Goal: Use online tool/utility: Utilize a website feature to perform a specific function

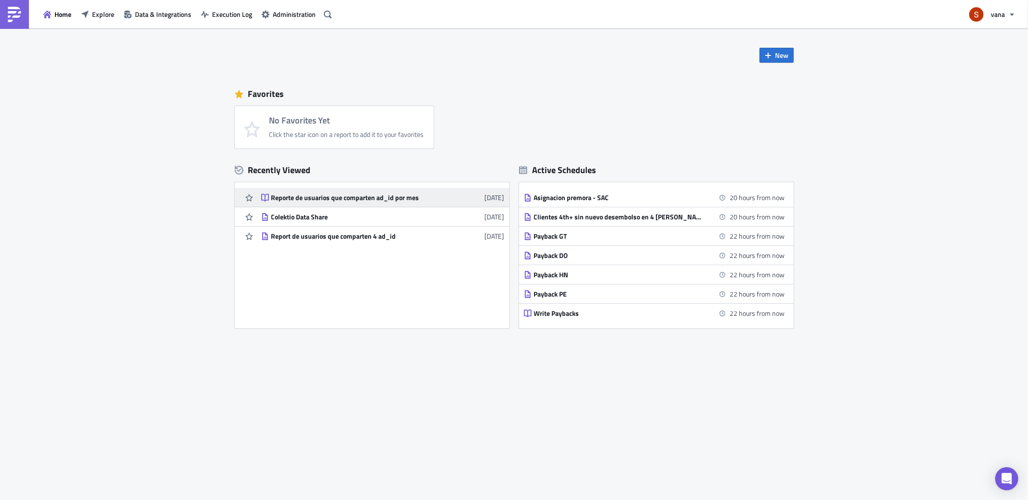
click at [324, 204] on link "Reporte de usuarios que comparten ad_id por mes 2 months ago" at bounding box center [382, 197] width 243 height 19
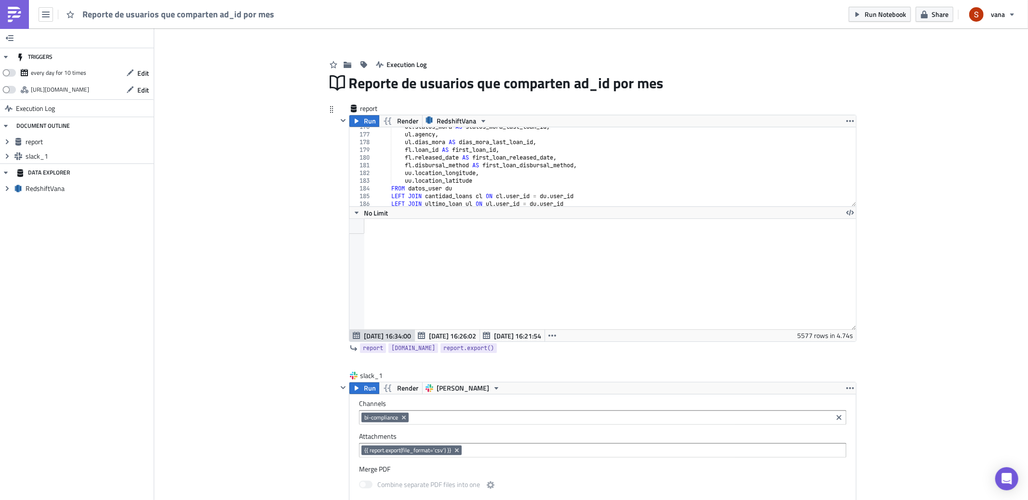
scroll to position [1321, 0]
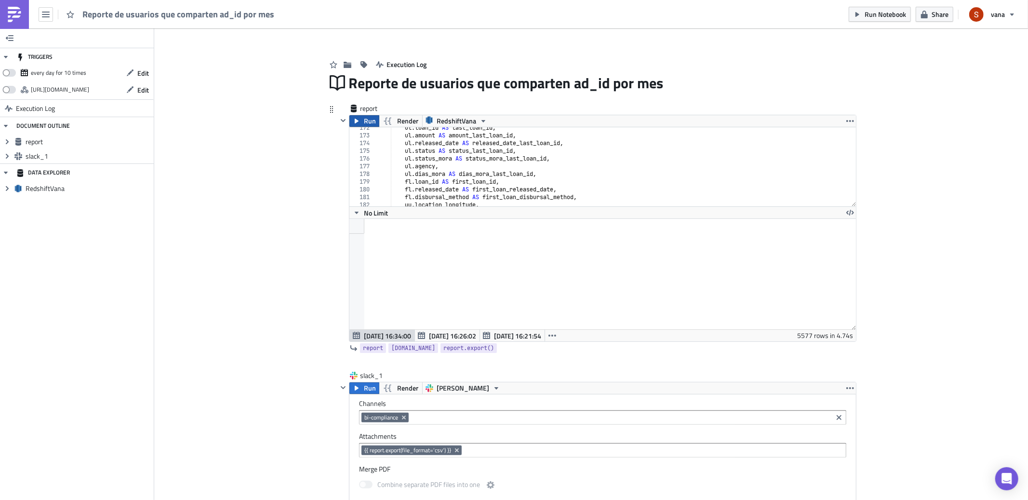
click at [369, 122] on span "Run" at bounding box center [370, 121] width 12 height 12
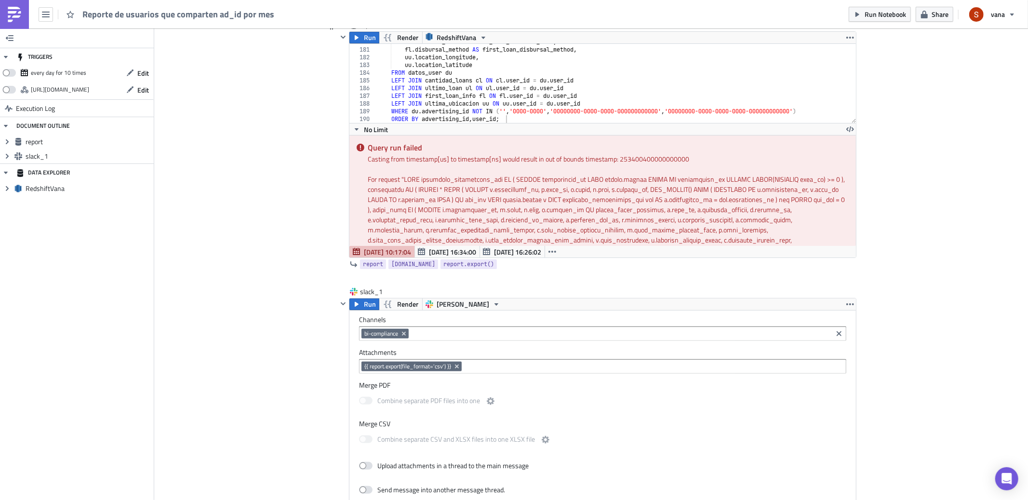
scroll to position [92, 0]
click at [509, 50] on div "fl . released_date AS first_loan_released_date , fl . disbursal_method AS first…" at bounding box center [612, 83] width 472 height 94
click at [505, 56] on div "fl . released_date AS first_loan_released_date , fl . disbursal_method AS first…" at bounding box center [612, 83] width 472 height 94
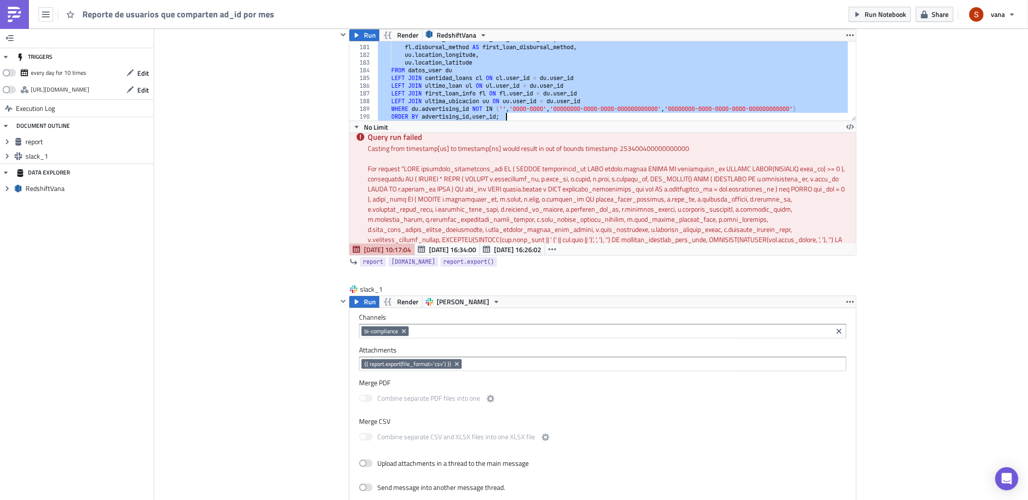
scroll to position [0, 0]
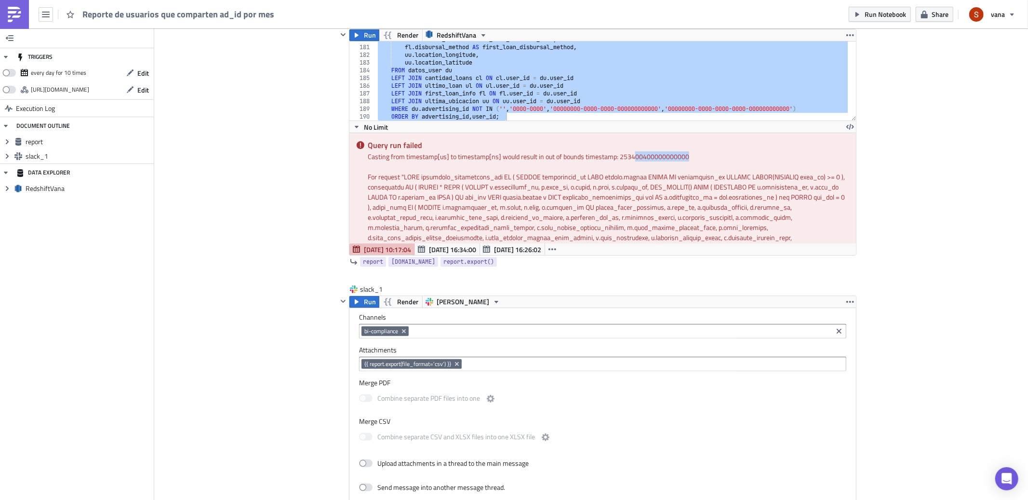
drag, startPoint x: 684, startPoint y: 155, endPoint x: 624, endPoint y: 156, distance: 59.3
click at [628, 158] on div "Casting from timestamp[us] to timestamp[ns] would result in out of bounds times…" at bounding box center [608, 156] width 481 height 10
click at [498, 113] on div "fl . released_date AS first_loan_released_date , fl . disbursal_method AS first…" at bounding box center [612, 83] width 472 height 94
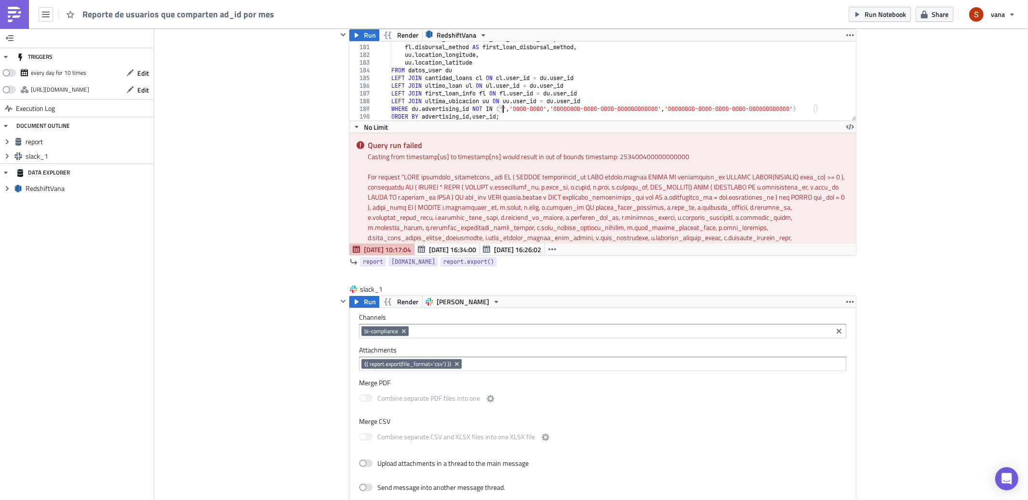
type textarea "WHERE du.advertising_id NOT IN ('', '0000-0000', '00000000-0000-0000-0000000000…"
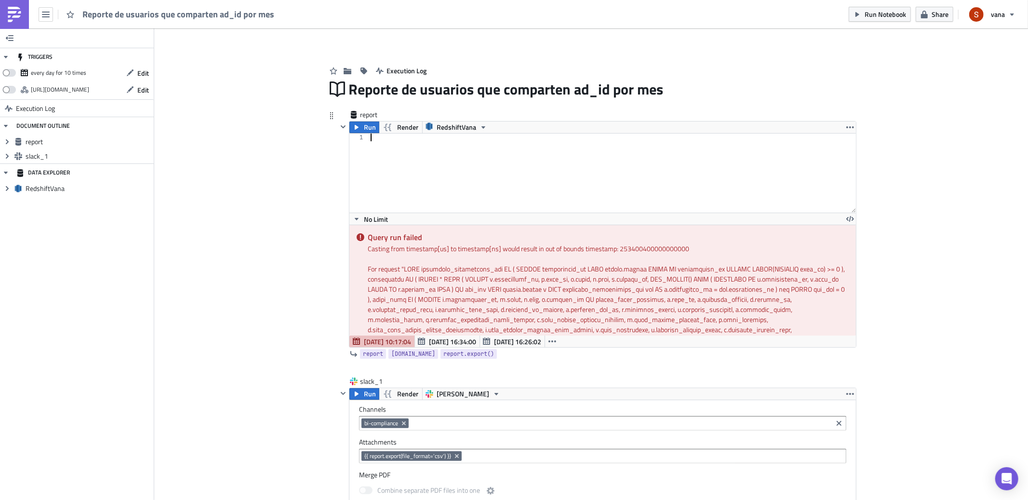
paste textarea "ORDER BY advertising_id, user_id;"
click at [364, 126] on span "Run" at bounding box center [370, 127] width 12 height 12
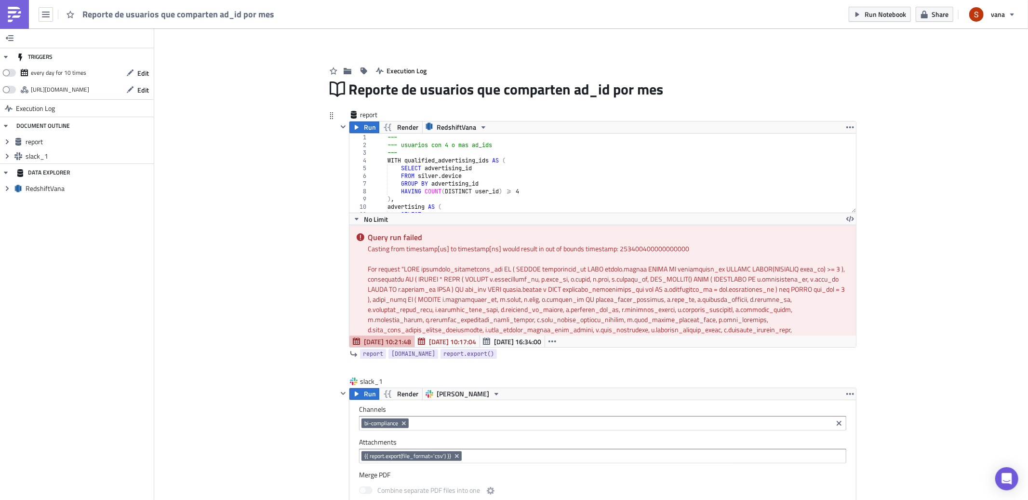
click at [448, 256] on div "Query run failed Casting from timestamp[us] to timestamp[ns] would result in ou…" at bounding box center [602, 280] width 506 height 110
click at [448, 265] on div "For request " "" at bounding box center [608, 451] width 481 height 374
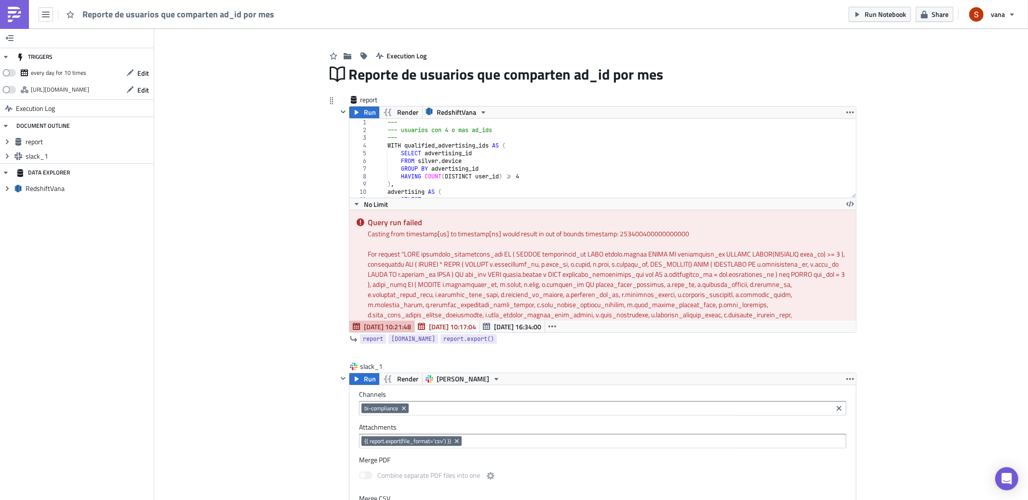
scroll to position [13, 0]
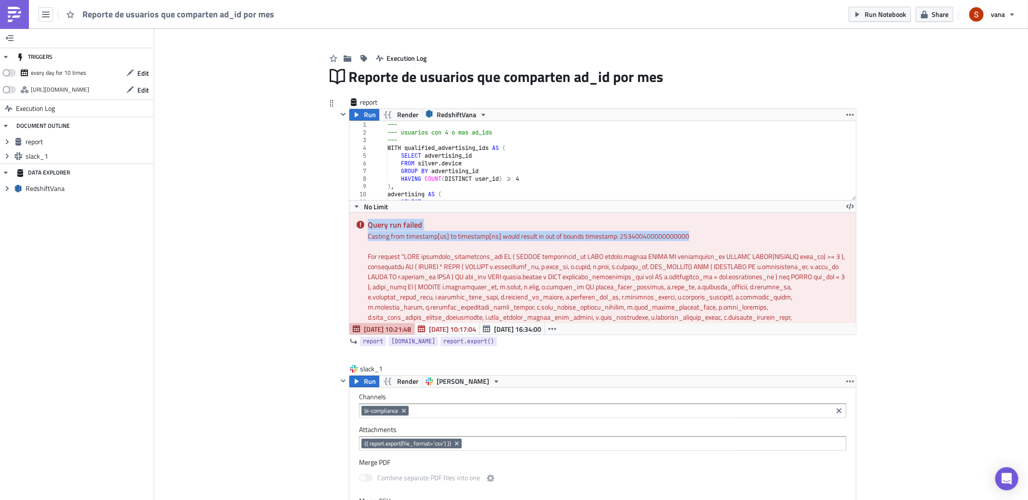
drag, startPoint x: 677, startPoint y: 235, endPoint x: 353, endPoint y: 225, distance: 324.4
click at [353, 225] on div "Query run failed Casting from timestamp[us] to timestamp[ns] would result in ou…" at bounding box center [602, 267] width 506 height 110
copy div "Query run failed Casting from timestamp[us] to timestamp[ns] would result in ou…"
click at [502, 182] on div "--- --- usuarios con 4 o mas ad_ids --- WITH qualified_advertising_ids AS ( SEL…" at bounding box center [609, 168] width 475 height 94
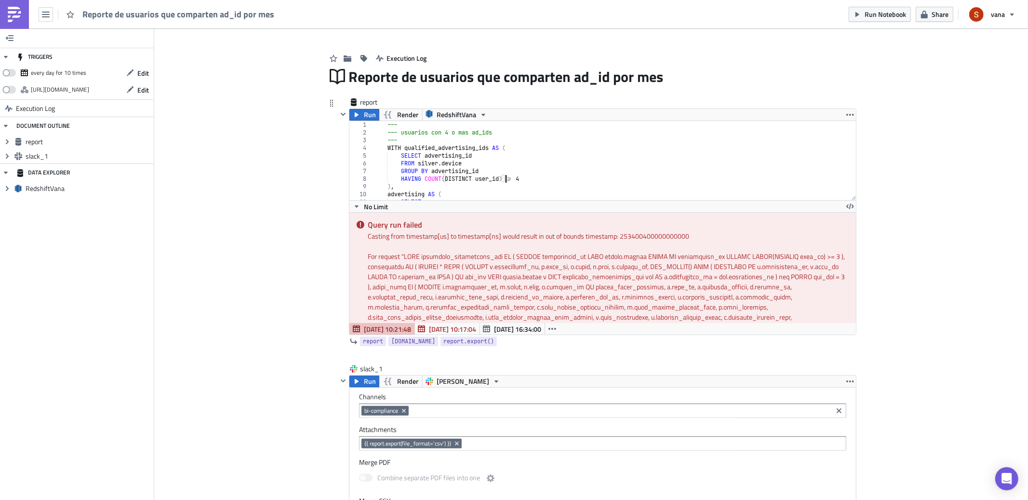
type textarea "WHERE du.advertising_id NOT IN ('', '0000-0000', '00000000-0000-0000-0000000000…"
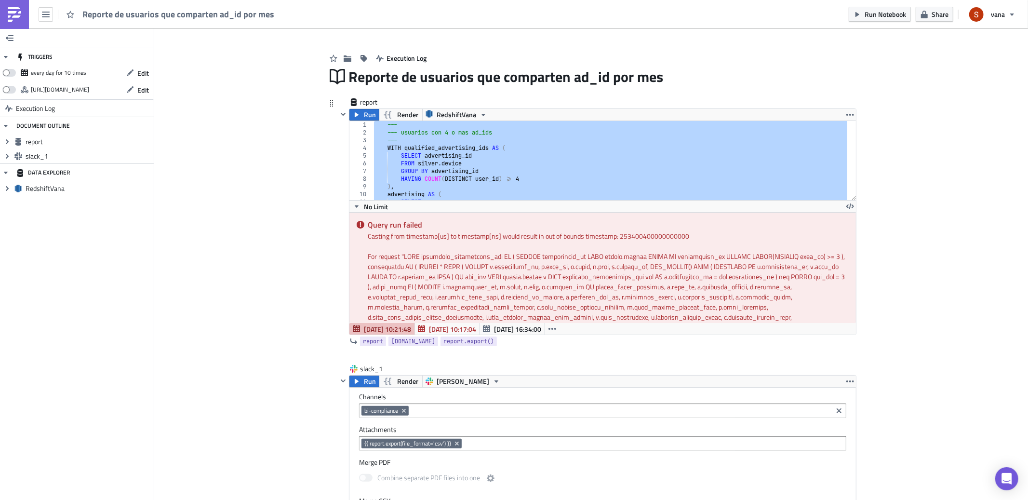
paste textarea
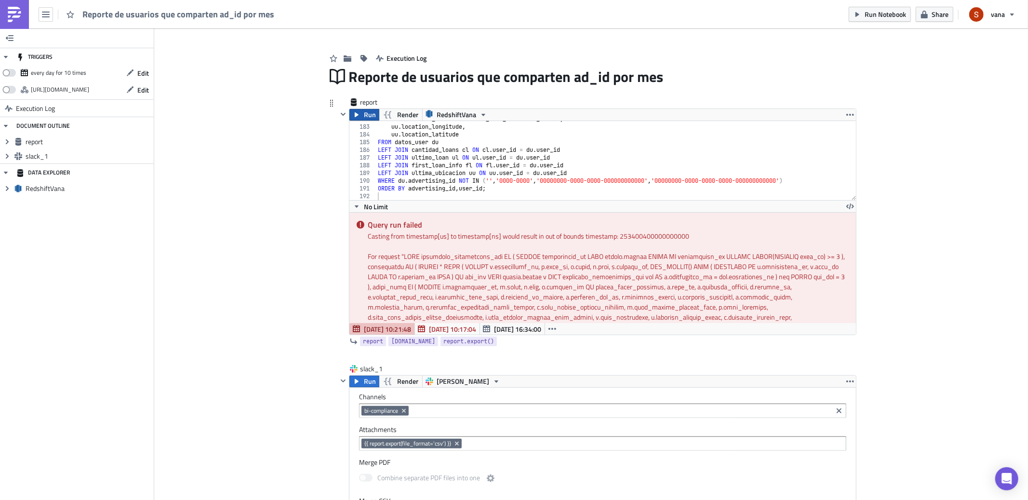
click at [364, 113] on span "Run" at bounding box center [370, 115] width 12 height 12
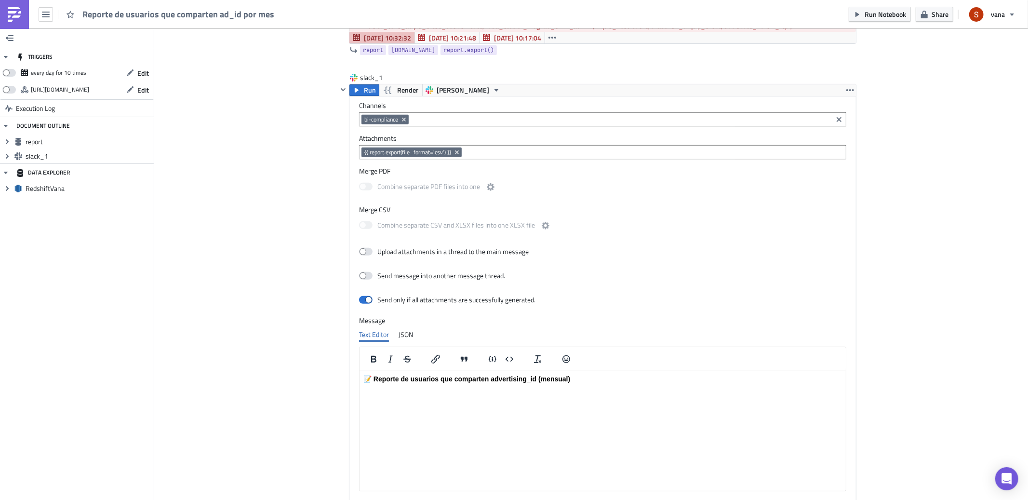
scroll to position [0, 0]
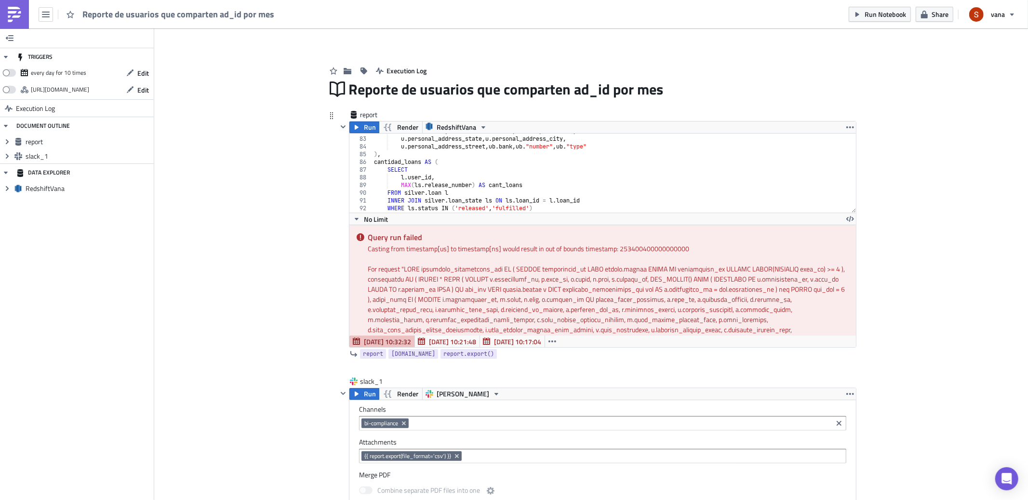
type textarea "l.user_id,"
click at [477, 179] on div "u . work_monthly_income_main_source , u . work_profession , u . personal_addres…" at bounding box center [609, 174] width 475 height 94
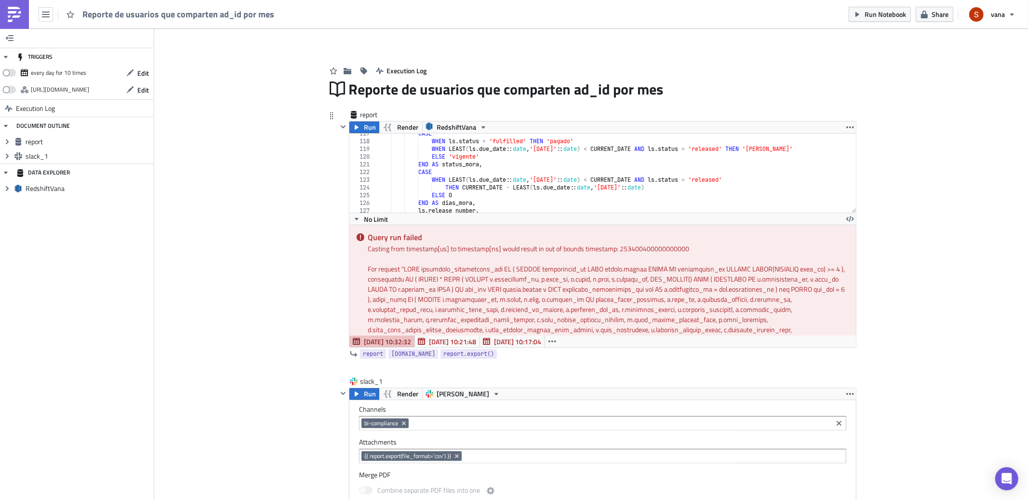
scroll to position [930, 0]
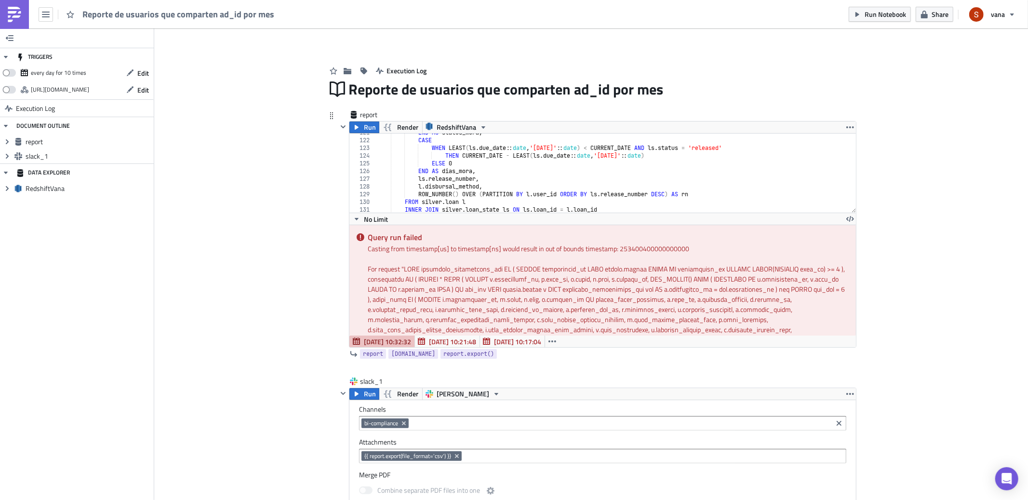
click at [446, 286] on div "For request " "" at bounding box center [608, 456] width 481 height 384
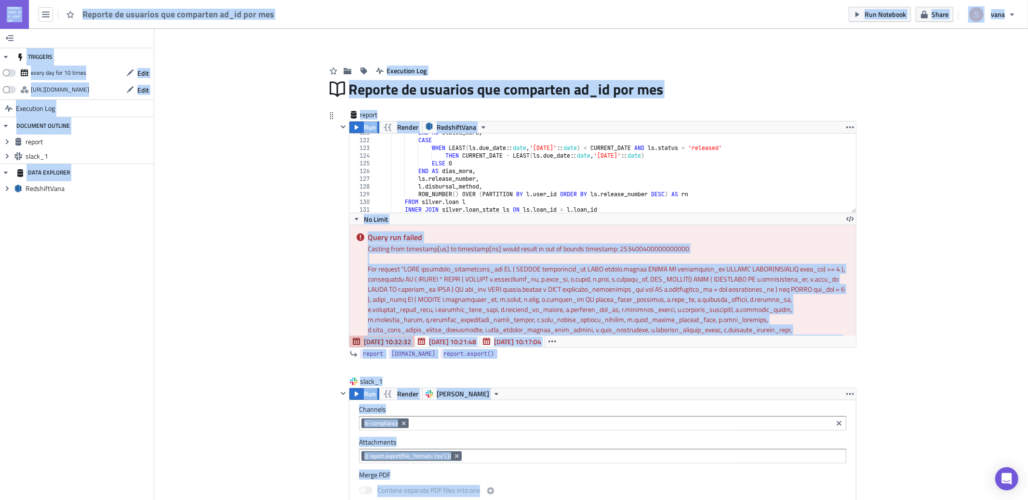
click at [438, 290] on div "For request " "" at bounding box center [608, 456] width 481 height 384
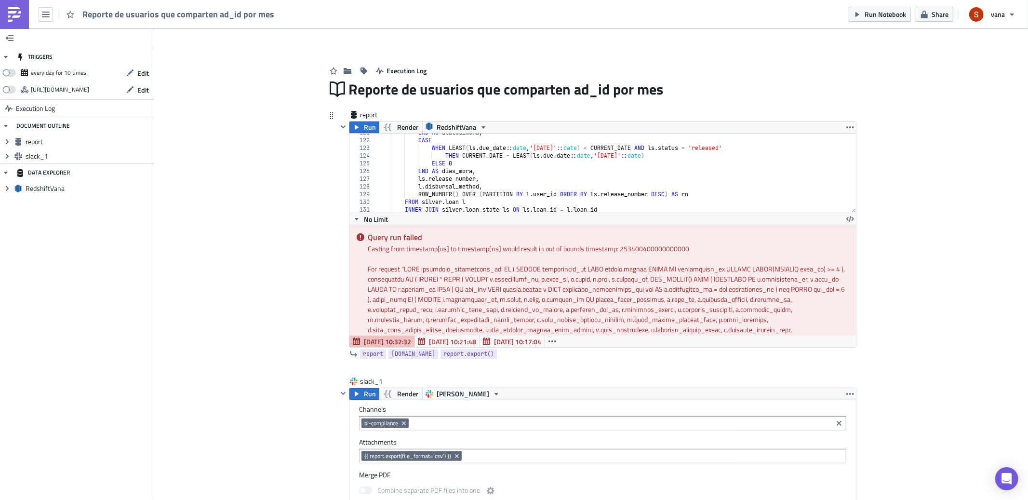
click at [776, 297] on div "For request " "" at bounding box center [608, 456] width 481 height 384
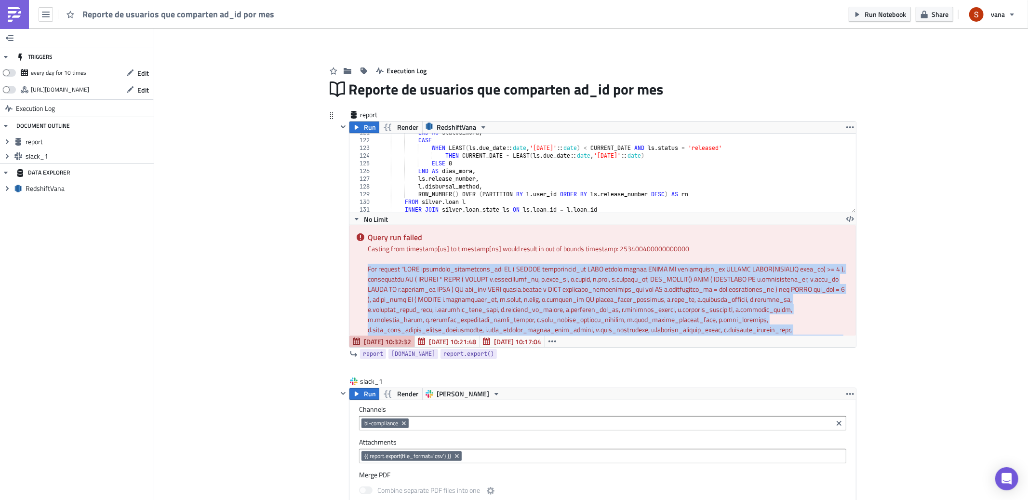
click at [776, 297] on div "For request " "" at bounding box center [608, 456] width 481 height 384
click at [846, 219] on icon "button" at bounding box center [850, 219] width 8 height 8
click at [540, 288] on div "For request " "" at bounding box center [608, 456] width 481 height 384
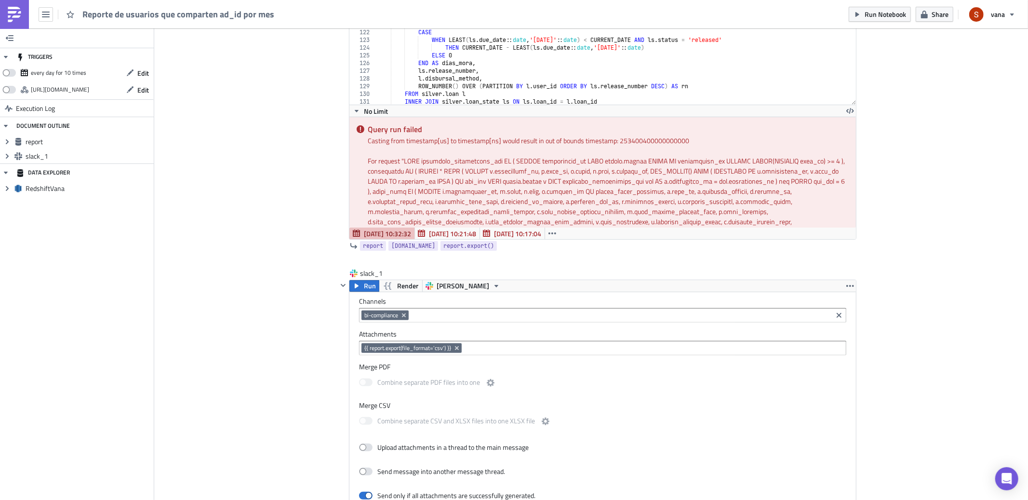
scroll to position [99, 0]
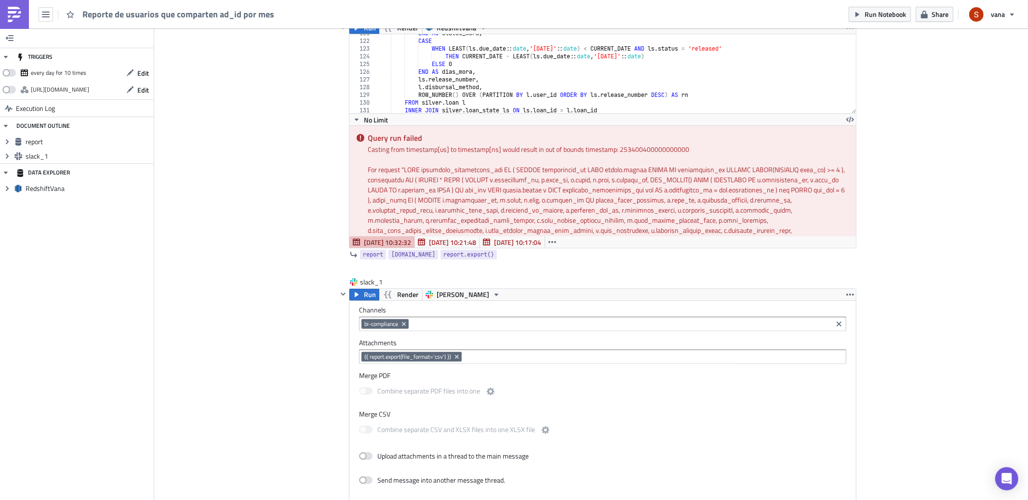
click at [838, 119] on div "No Limit" at bounding box center [602, 119] width 506 height 12
click at [846, 121] on icon "button" at bounding box center [850, 120] width 8 height 8
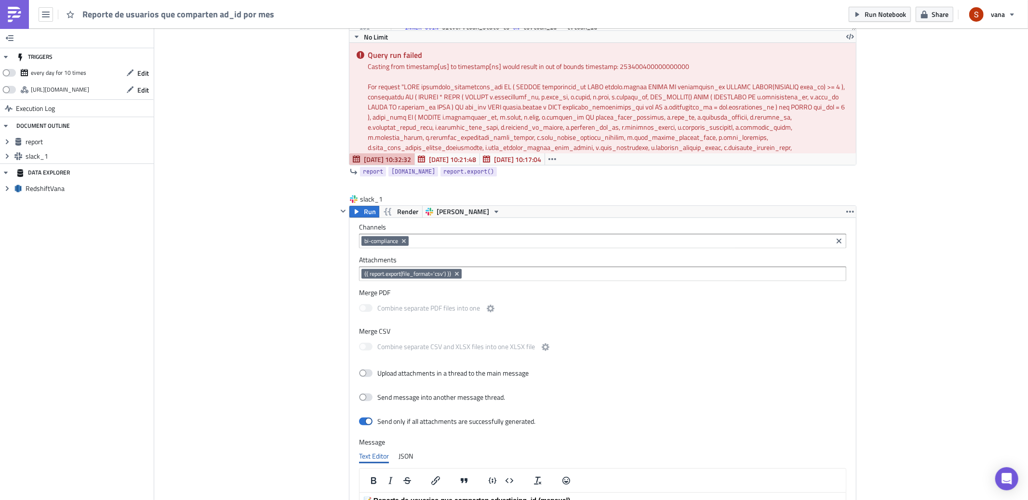
scroll to position [189, 0]
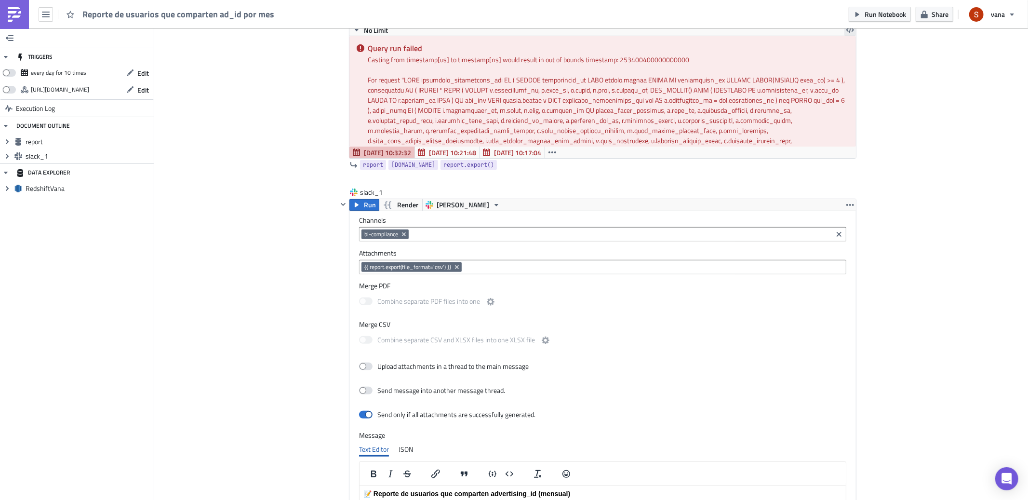
click at [846, 32] on icon "button" at bounding box center [850, 30] width 8 height 8
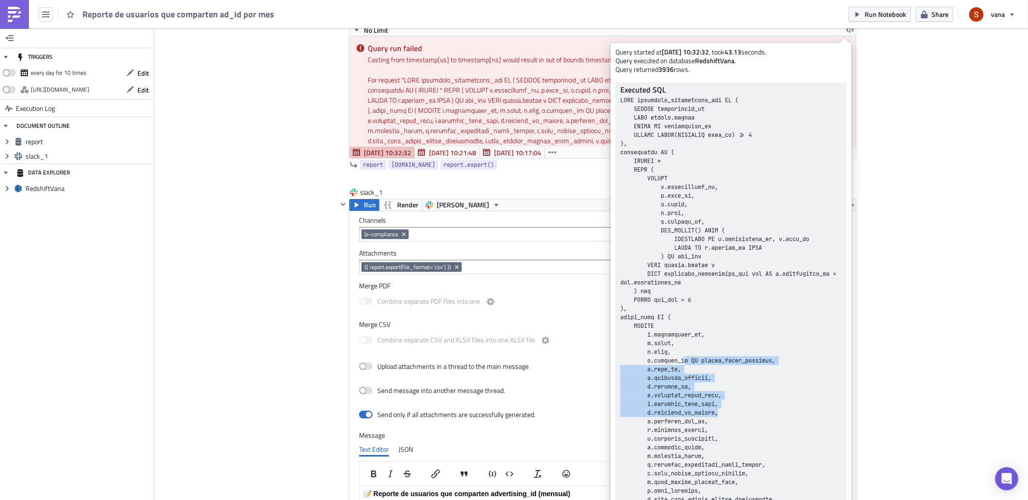
drag, startPoint x: 686, startPoint y: 357, endPoint x: 692, endPoint y: 381, distance: 24.9
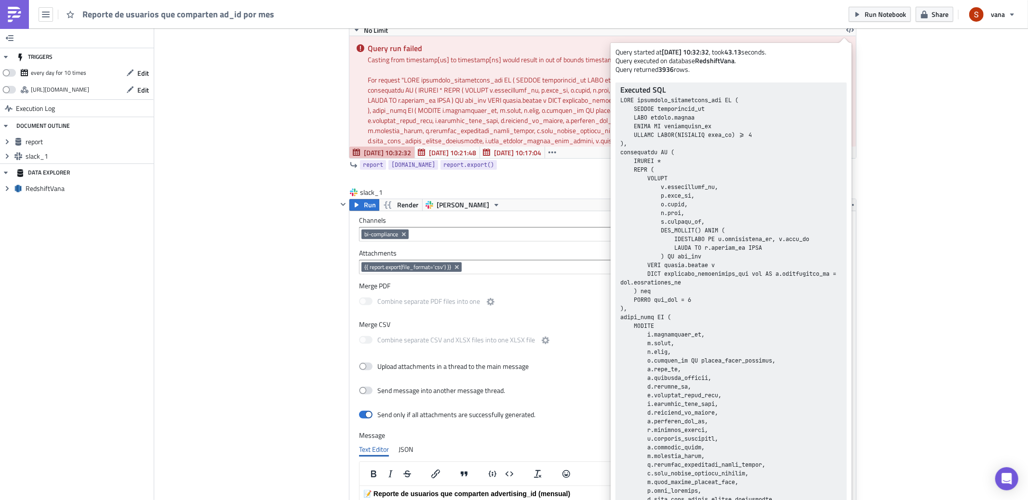
click at [664, 73] on strong "3936" at bounding box center [665, 69] width 15 height 10
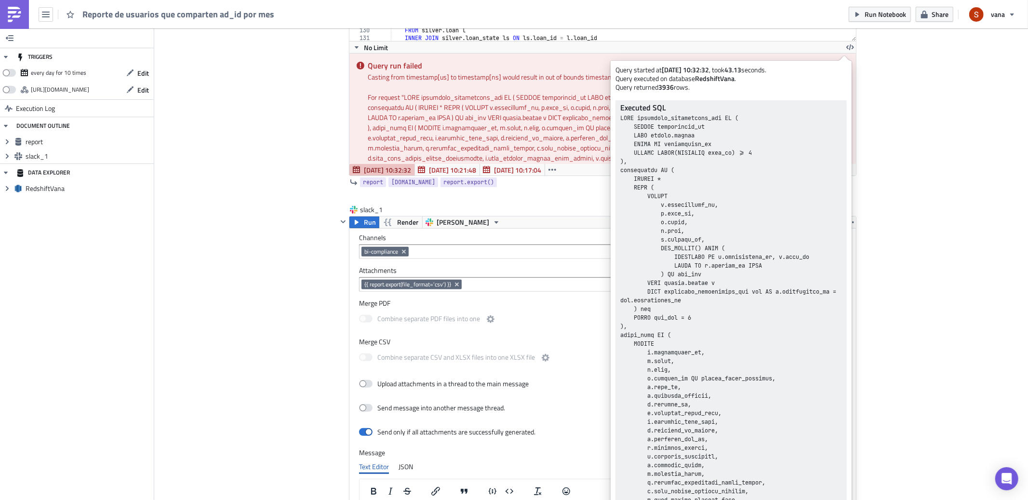
scroll to position [171, 0]
click at [396, 113] on div "For request " "" at bounding box center [608, 284] width 481 height 384
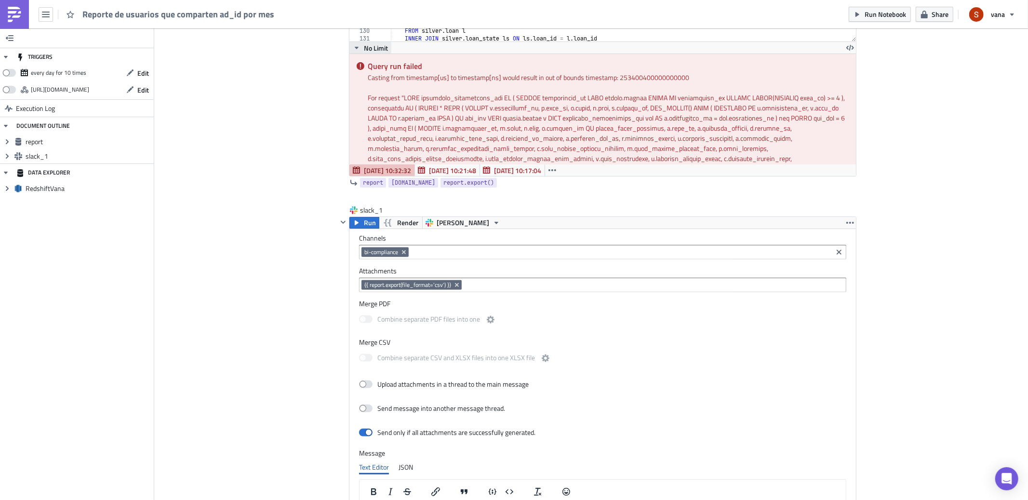
click at [379, 45] on span "No Limit" at bounding box center [376, 48] width 24 height 10
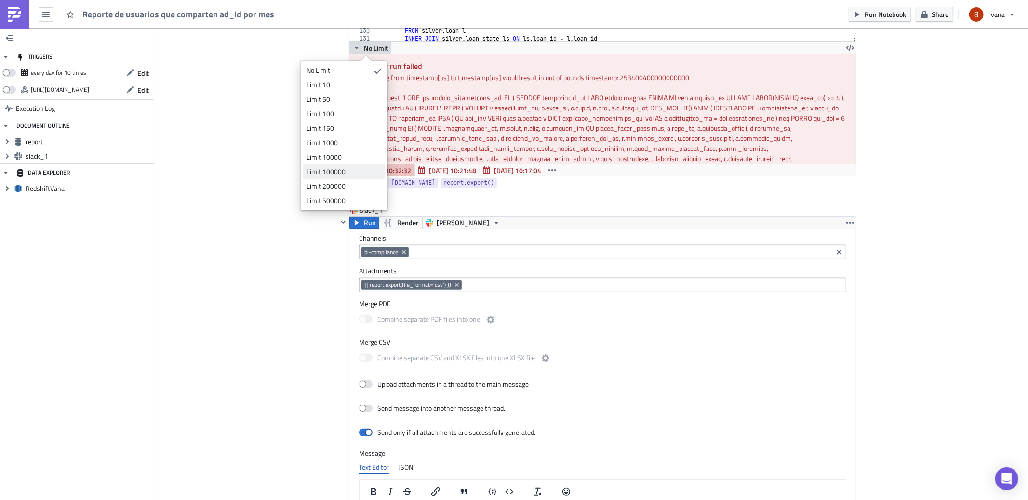
click at [351, 174] on div "Limit 100000" at bounding box center [342, 172] width 72 height 10
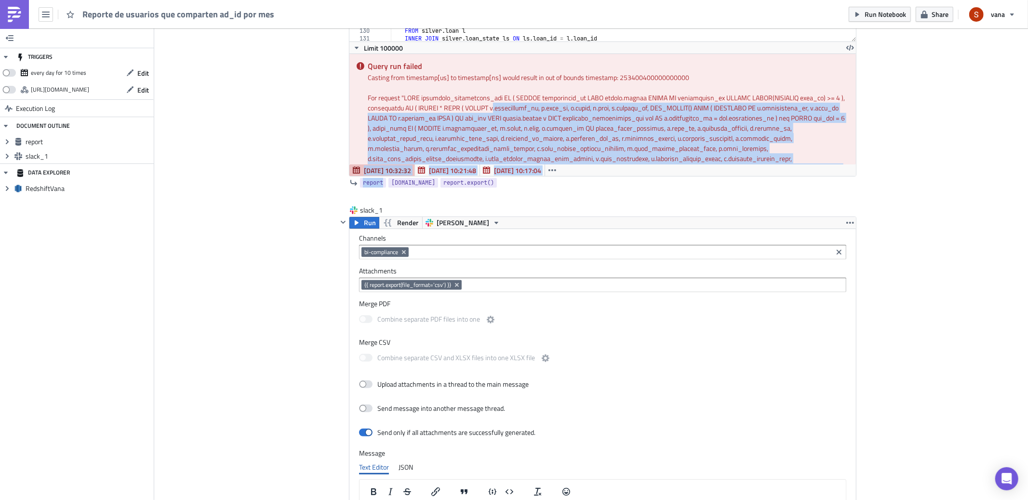
drag, startPoint x: 379, startPoint y: 186, endPoint x: 485, endPoint y: 105, distance: 133.9
click at [485, 105] on div "report Run Render RedshiftVana l.user_id, 121 122 123 124 125 126 127 128 129 1…" at bounding box center [596, 65] width 519 height 252
click at [485, 106] on div "For request " "" at bounding box center [608, 284] width 481 height 384
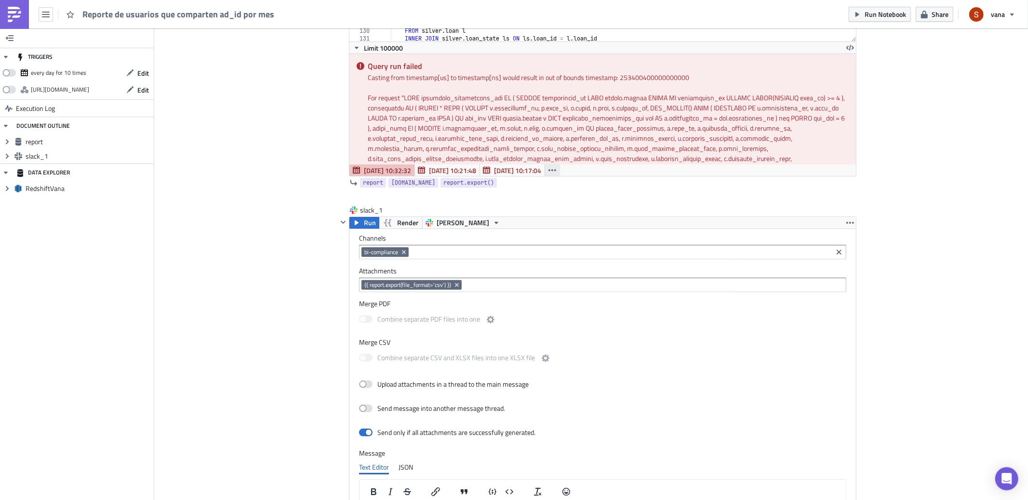
click at [554, 174] on button "button" at bounding box center [551, 170] width 15 height 12
click at [580, 118] on div "For request " "" at bounding box center [608, 284] width 481 height 384
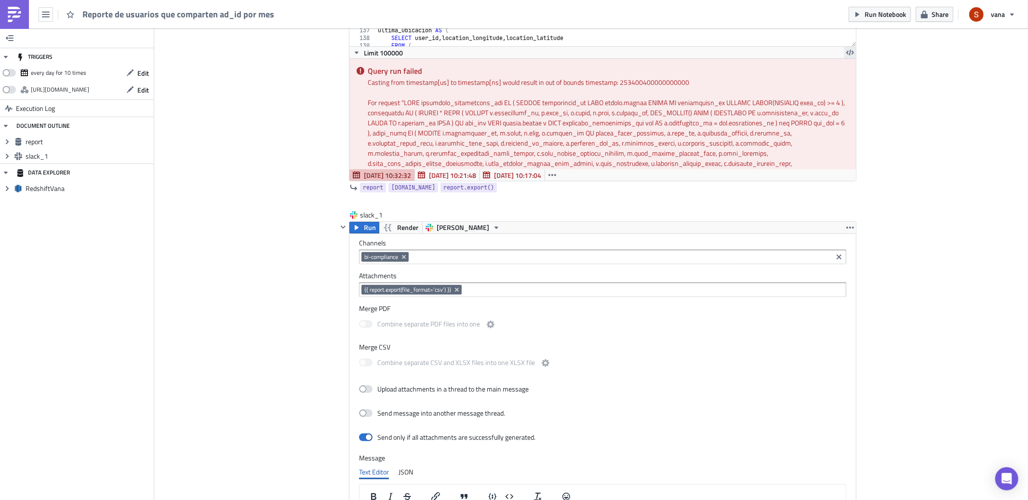
scroll to position [1022, 0]
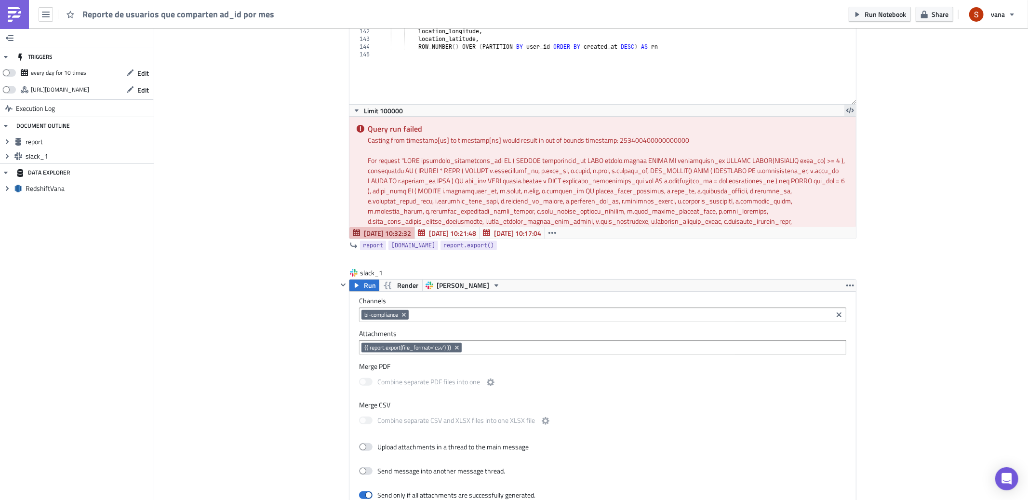
drag, startPoint x: 851, startPoint y: 40, endPoint x: 841, endPoint y: 103, distance: 63.4
click at [841, 103] on div "l.user_id, 133 134 135 136 137 138 139 140 141 142 143 144 145 WHERE ls . statu…" at bounding box center [602, 33] width 506 height 142
click at [846, 111] on icon "button" at bounding box center [850, 110] width 8 height 8
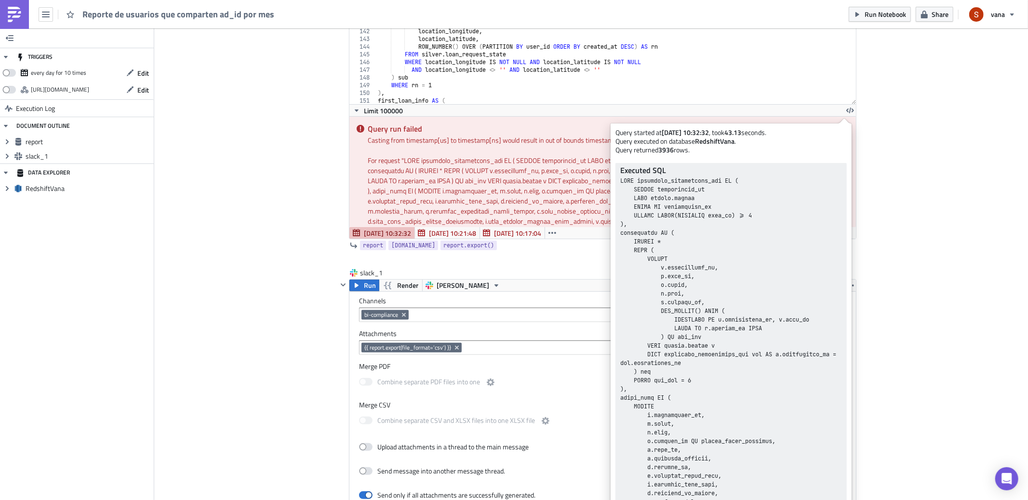
drag, startPoint x: 677, startPoint y: 135, endPoint x: 735, endPoint y: 299, distance: 173.7
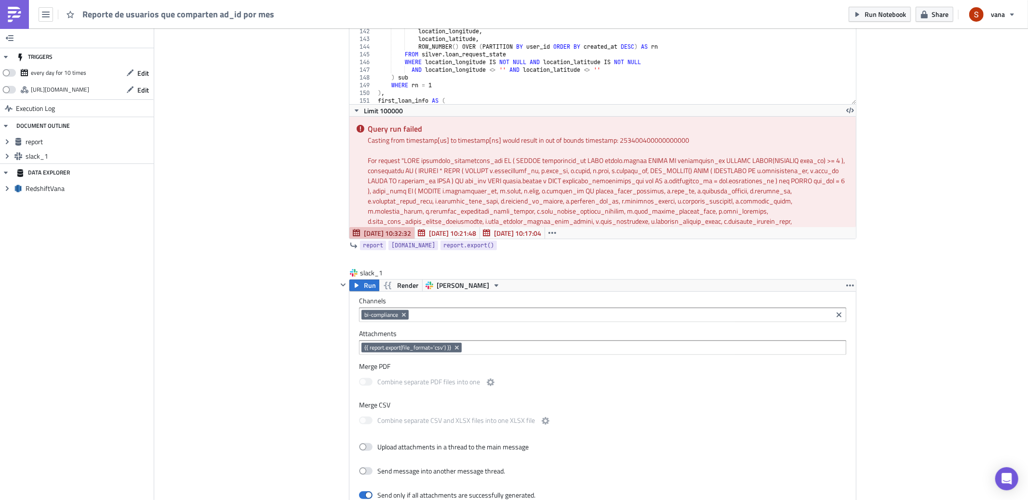
click at [385, 145] on div "Query run failed Casting from timestamp[us] to timestamp[ns] would result in ou…" at bounding box center [602, 172] width 506 height 110
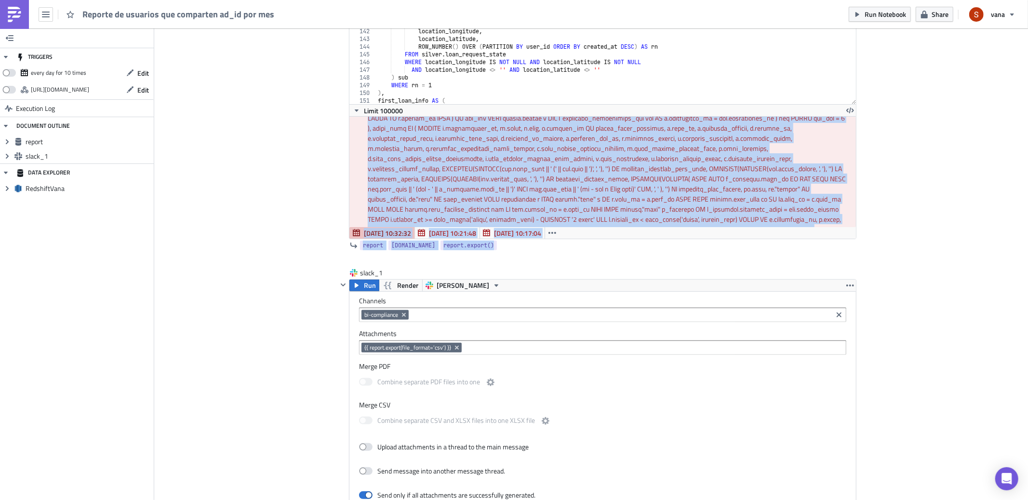
scroll to position [319, 0]
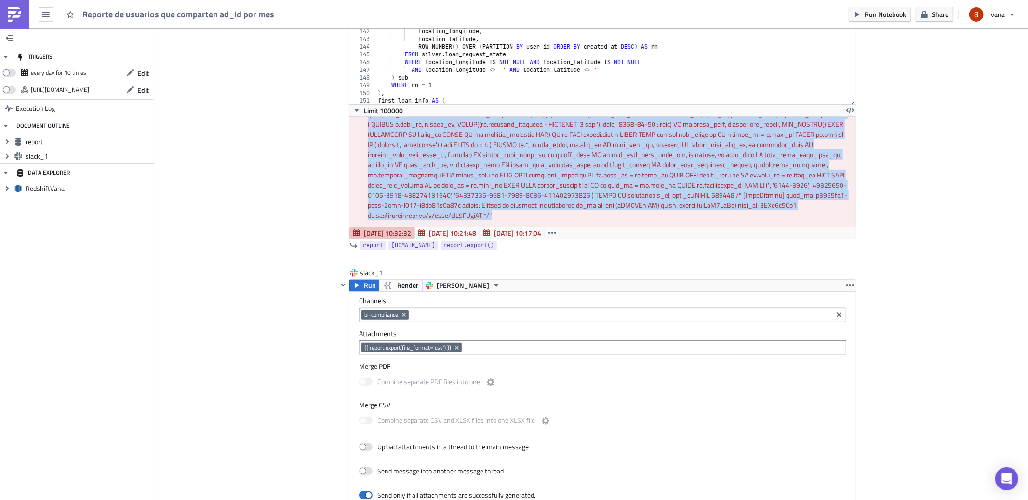
drag, startPoint x: 363, startPoint y: 126, endPoint x: 624, endPoint y: 217, distance: 277.1
click at [624, 217] on div "Query run failed Casting from timestamp[us] to timestamp[ns] would result in ou…" at bounding box center [602, 172] width 506 height 110
copy div "Query run failed Casting from timestamp[us] to timestamp[ns] would result in ou…"
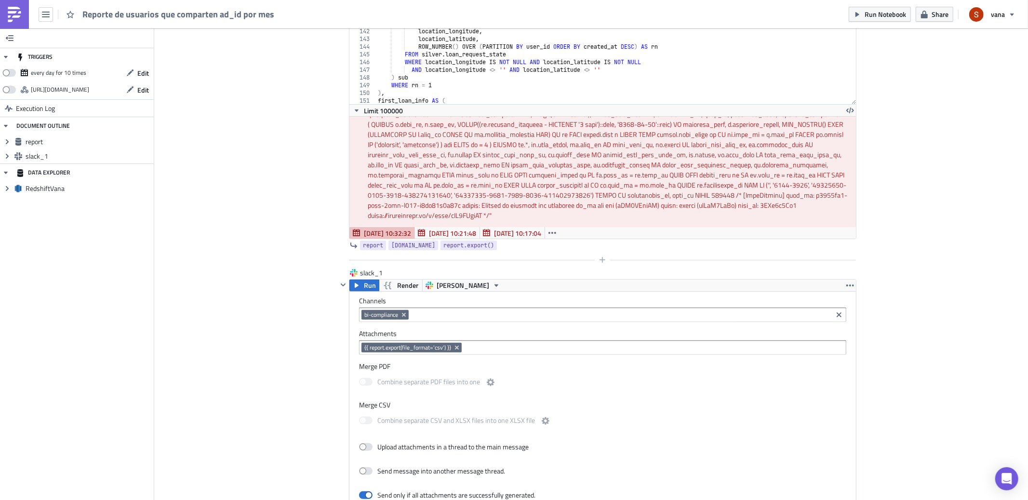
click at [456, 262] on div at bounding box center [596, 260] width 519 height 12
click at [467, 341] on div "{{ report.export(file_format='csv') }}" at bounding box center [602, 347] width 487 height 14
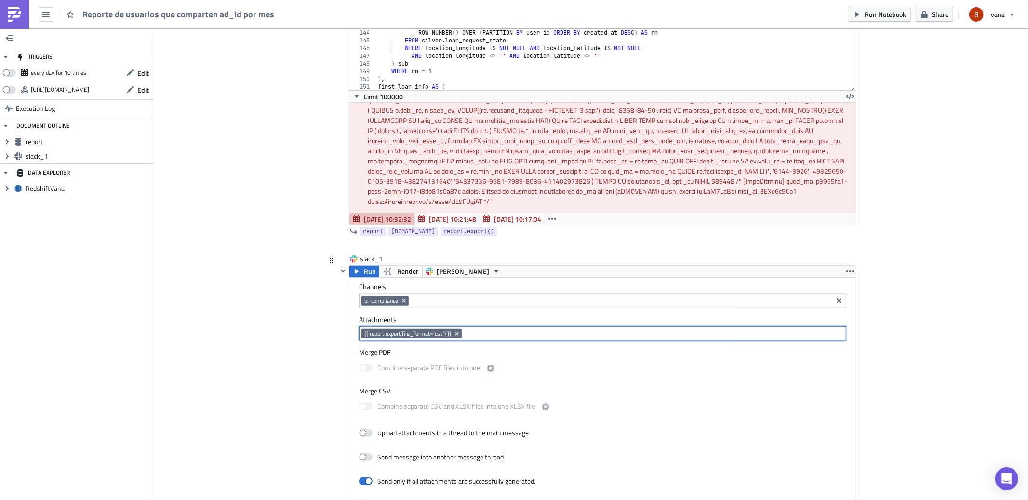
scroll to position [186, 0]
click at [598, 244] on icon "button" at bounding box center [602, 245] width 8 height 8
click at [658, 235] on div "report report.data report.export()" at bounding box center [596, 230] width 519 height 13
click at [598, 244] on icon "button" at bounding box center [602, 245] width 8 height 8
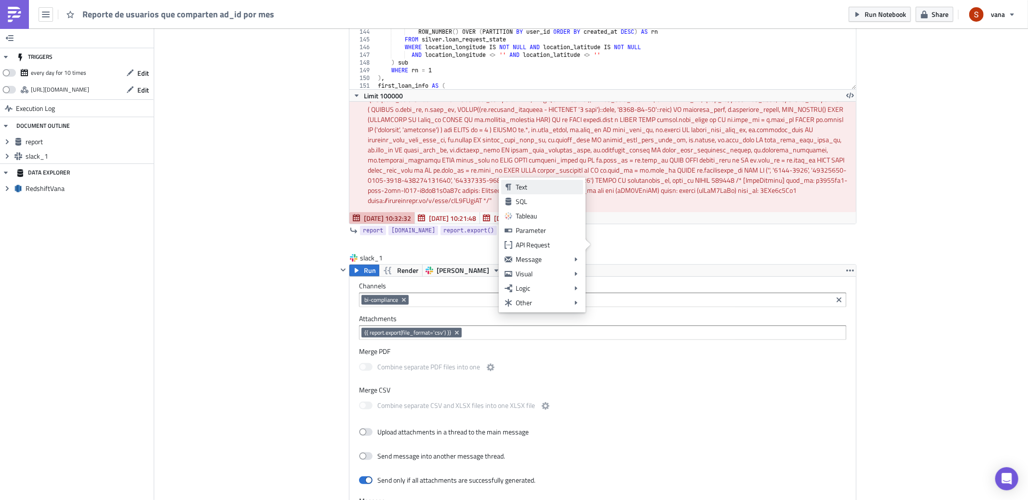
click at [531, 185] on div "Text" at bounding box center [547, 187] width 64 height 10
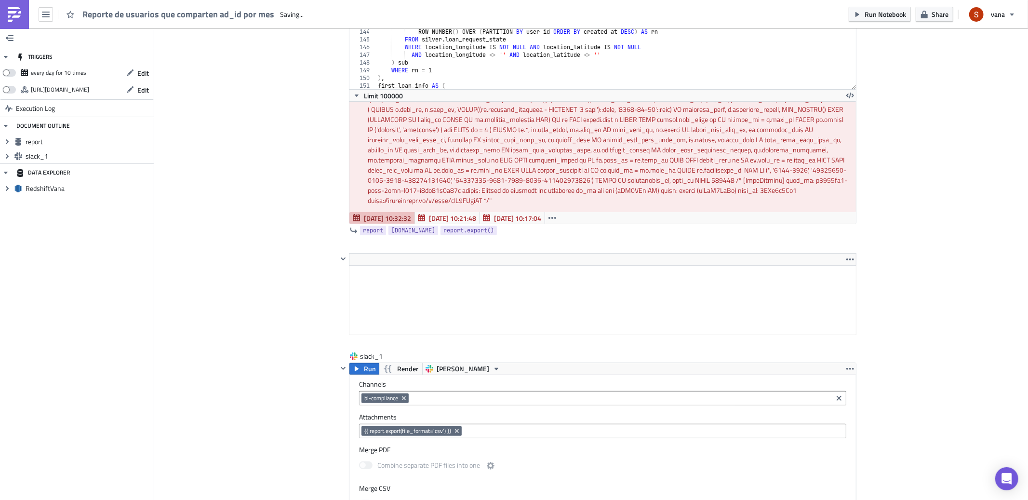
scroll to position [0, 0]
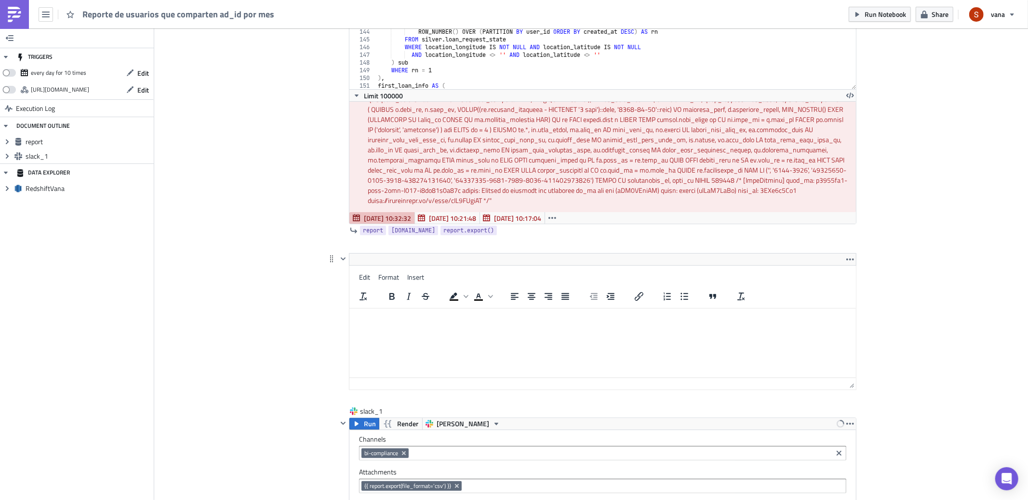
click at [394, 308] on html at bounding box center [602, 315] width 506 height 15
click at [358, 323] on html at bounding box center [602, 315] width 506 height 15
click at [398, 323] on html at bounding box center [602, 315] width 506 height 15
click at [412, 278] on span "Insert" at bounding box center [415, 277] width 17 height 10
click at [681, 323] on html "report" at bounding box center [602, 315] width 506 height 15
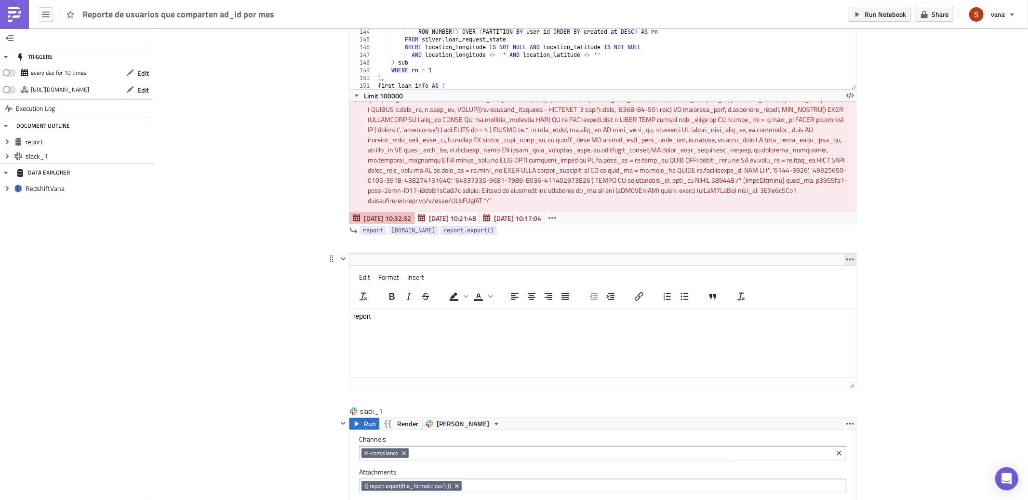
click at [844, 254] on button "button" at bounding box center [850, 259] width 12 height 12
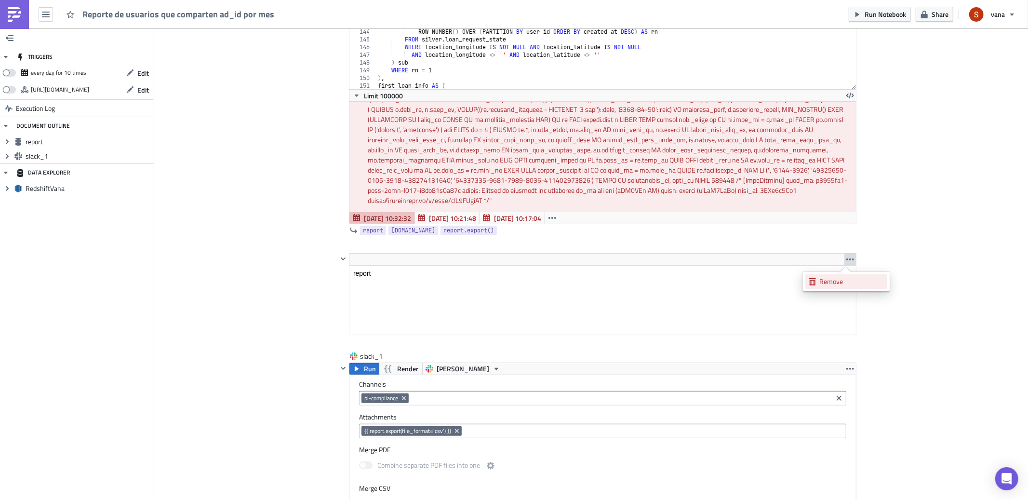
click at [838, 283] on div "Remove" at bounding box center [851, 282] width 64 height 10
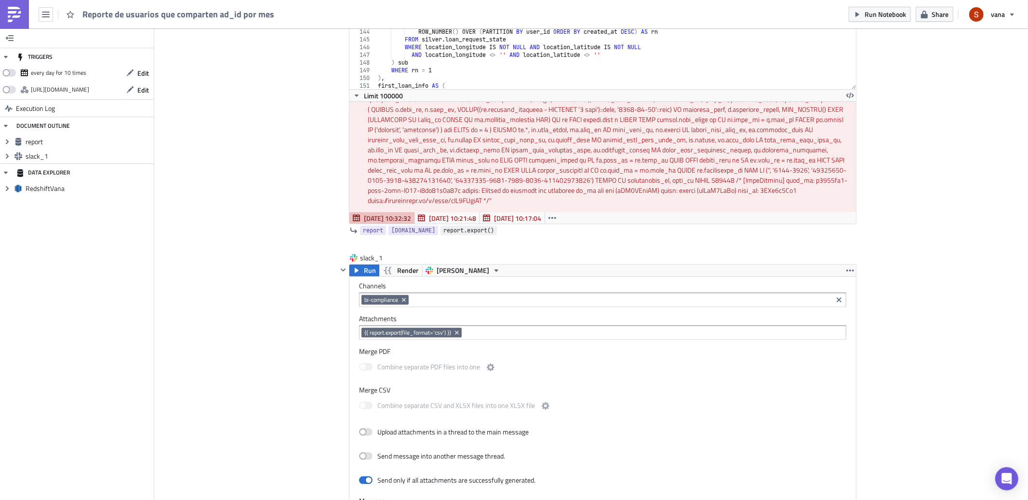
click at [461, 232] on span "report.export()" at bounding box center [468, 230] width 51 height 10
click at [467, 228] on span "report.export()" at bounding box center [468, 230] width 51 height 10
click at [391, 227] on span "report.data" at bounding box center [413, 230] width 44 height 10
click at [380, 230] on link "report" at bounding box center [373, 230] width 26 height 10
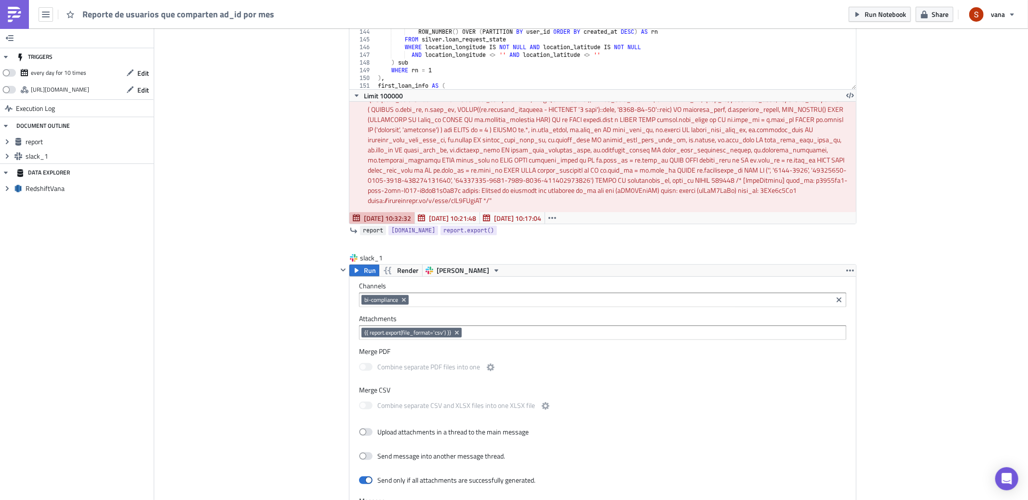
click at [379, 230] on span "report" at bounding box center [373, 230] width 20 height 10
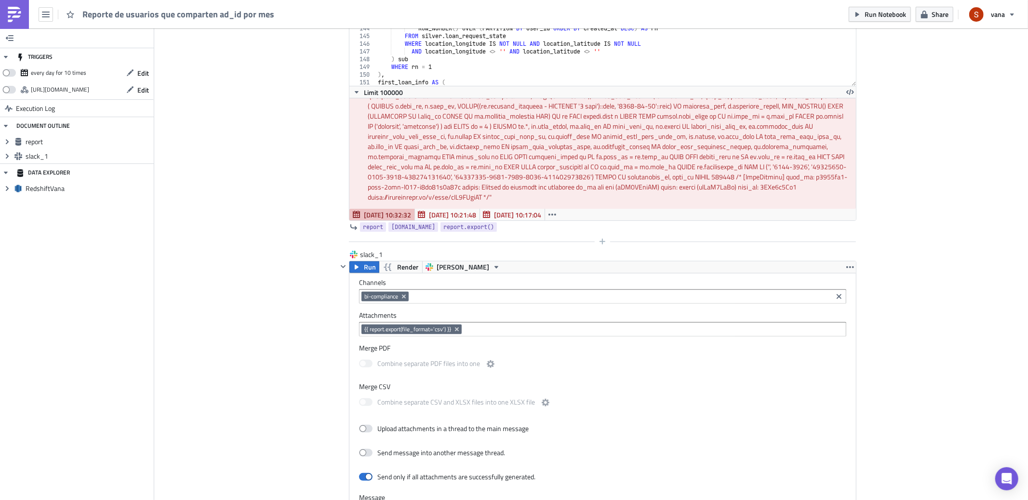
scroll to position [180, 0]
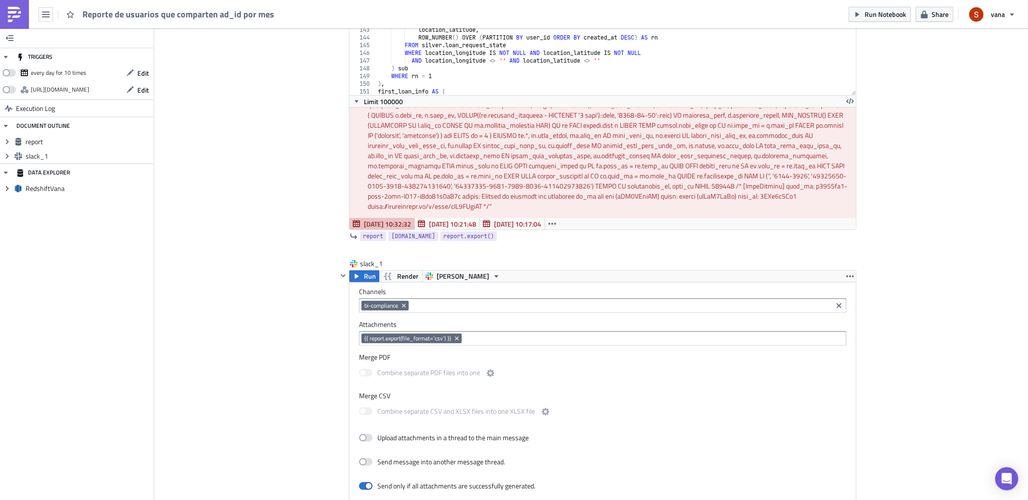
click at [533, 71] on div "WHERE ls . status IN ( 'released' , 'fulfilled' ) ) sub WHERE rn = 1 ) , ultima…" at bounding box center [612, 27] width 472 height 157
type textarea "ORDER BY advertising_id, user_id;"
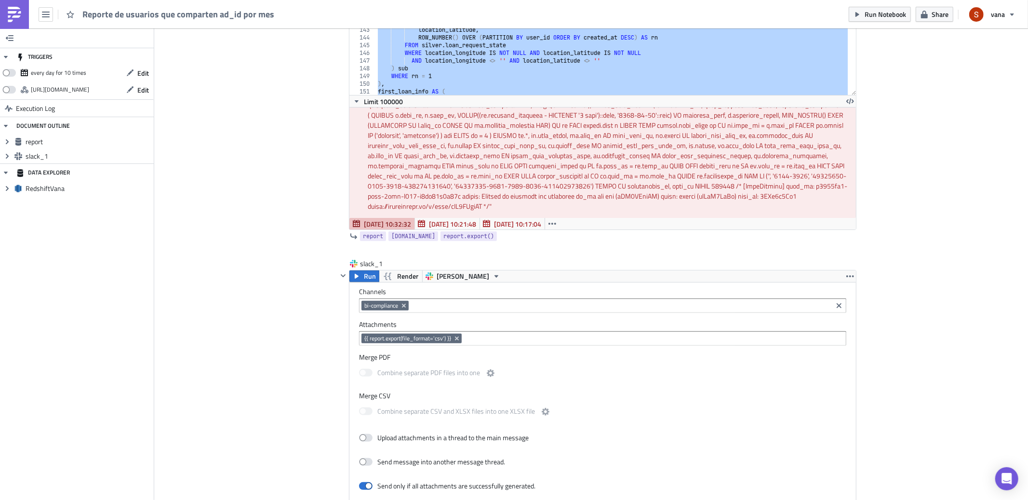
paste textarea
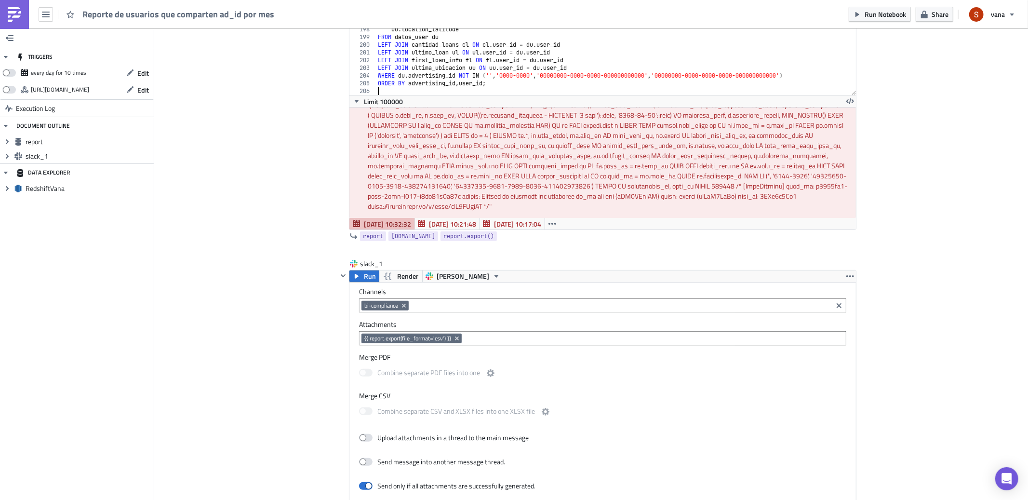
type textarea "ORDER BY advertising_id, user_id;"
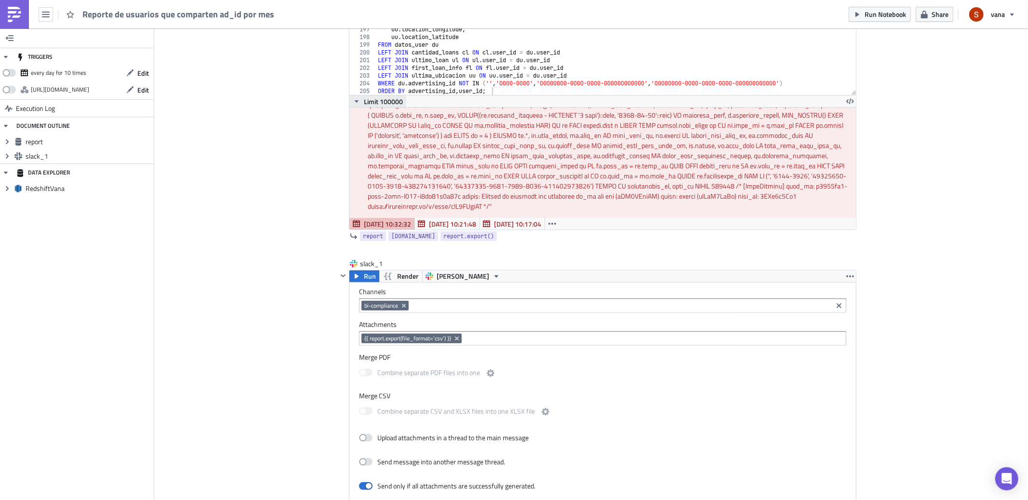
click at [383, 97] on span "Limit 100000" at bounding box center [383, 101] width 39 height 10
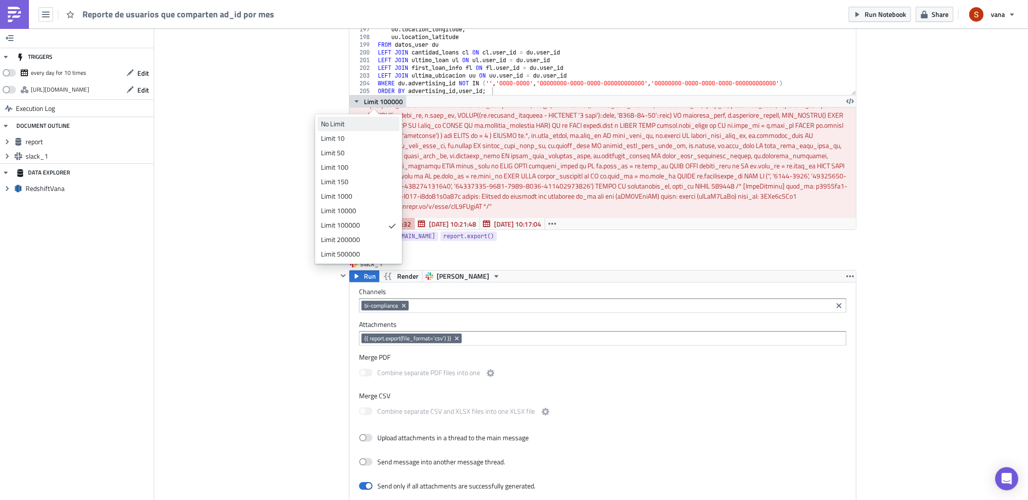
click at [377, 117] on link "No Limit" at bounding box center [358, 124] width 82 height 14
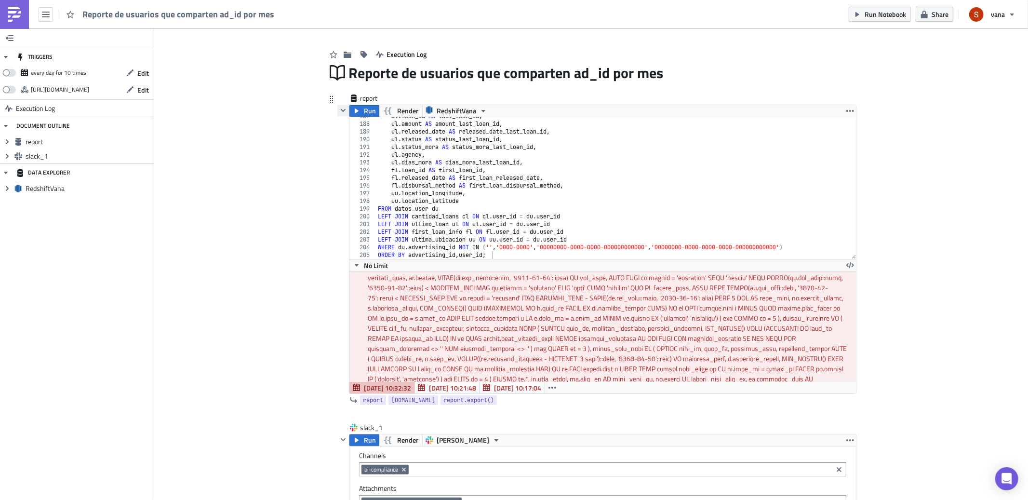
scroll to position [0, 0]
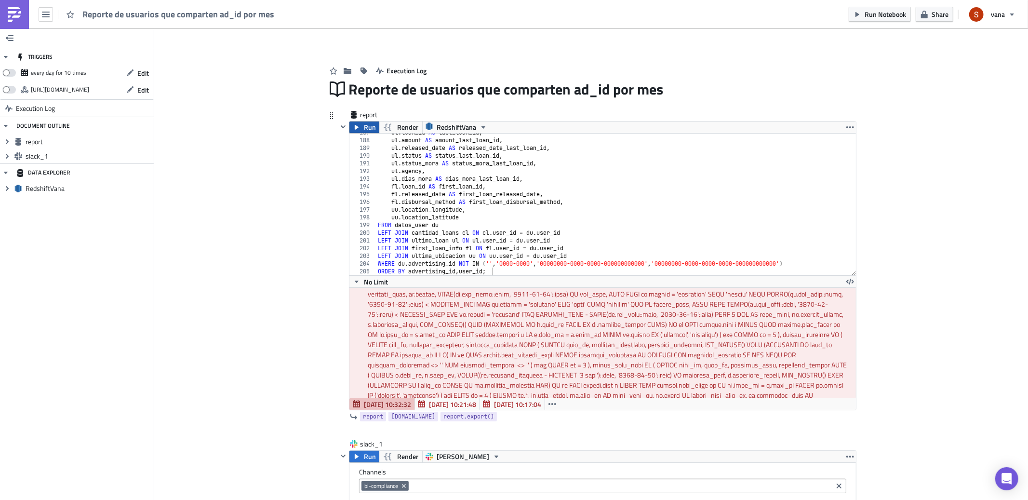
click at [355, 127] on icon "button" at bounding box center [357, 127] width 8 height 8
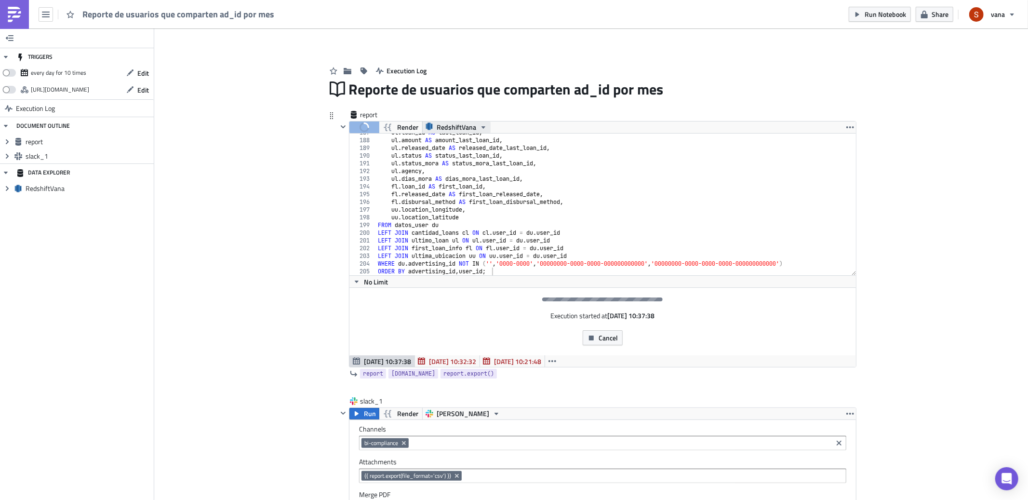
click at [467, 124] on span "RedshiftVana" at bounding box center [456, 127] width 40 height 12
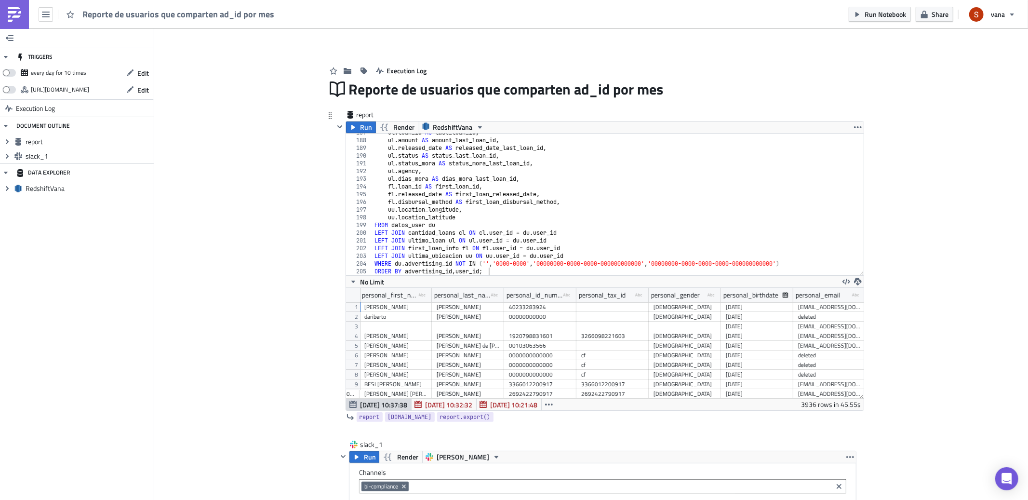
scroll to position [0, 507]
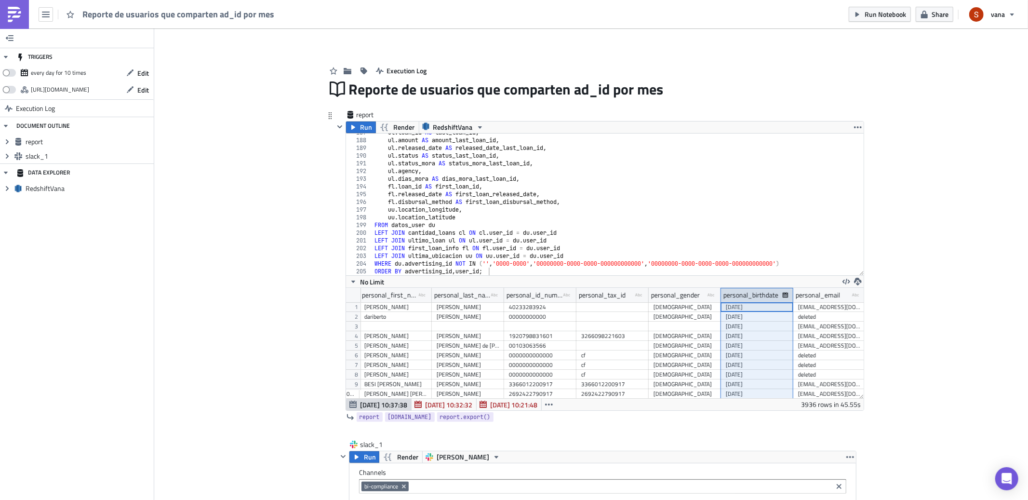
click at [782, 294] on icon at bounding box center [784, 294] width 5 height 5
click at [782, 290] on div "personal_birthdate" at bounding box center [757, 295] width 72 height 14
click at [772, 291] on div "personal_birthdate" at bounding box center [750, 295] width 55 height 14
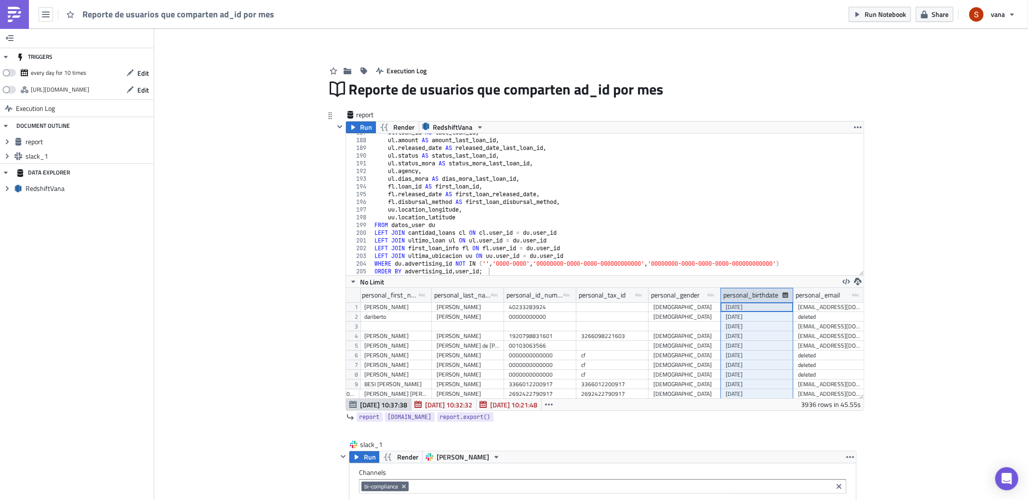
click at [763, 294] on div "personal_birthdate" at bounding box center [750, 295] width 55 height 14
click at [782, 292] on icon at bounding box center [784, 294] width 5 height 5
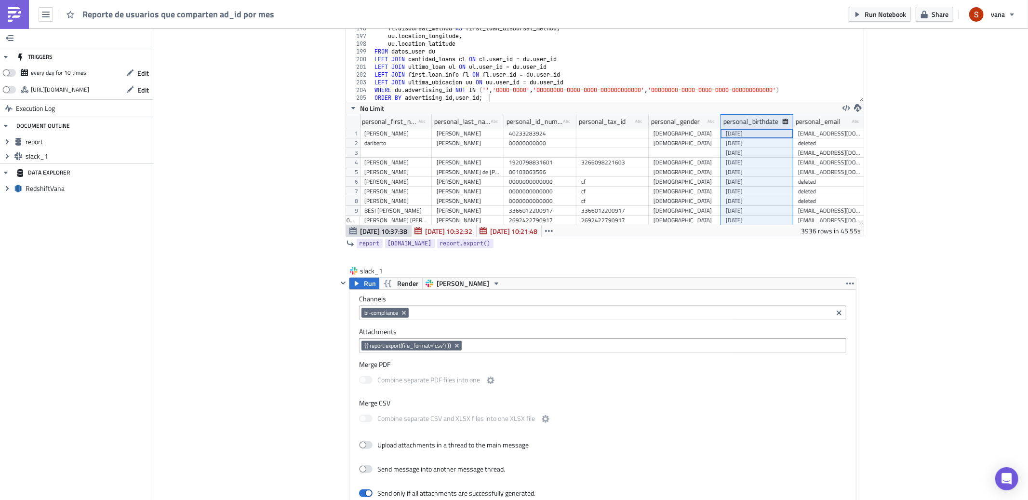
scroll to position [0, 0]
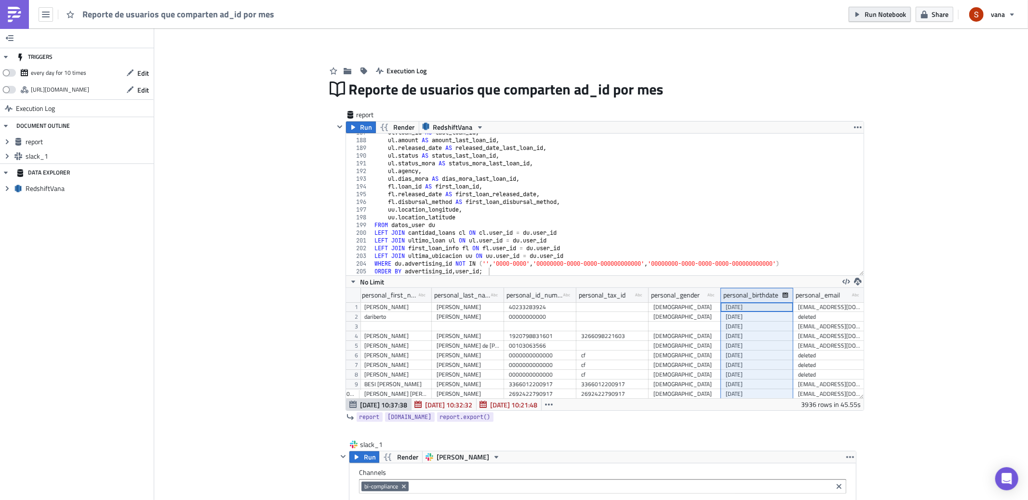
click at [894, 8] on button "Run Notebook" at bounding box center [879, 14] width 62 height 15
click at [51, 21] on button "button" at bounding box center [46, 14] width 14 height 14
click at [57, 52] on div "Home" at bounding box center [87, 53] width 64 height 10
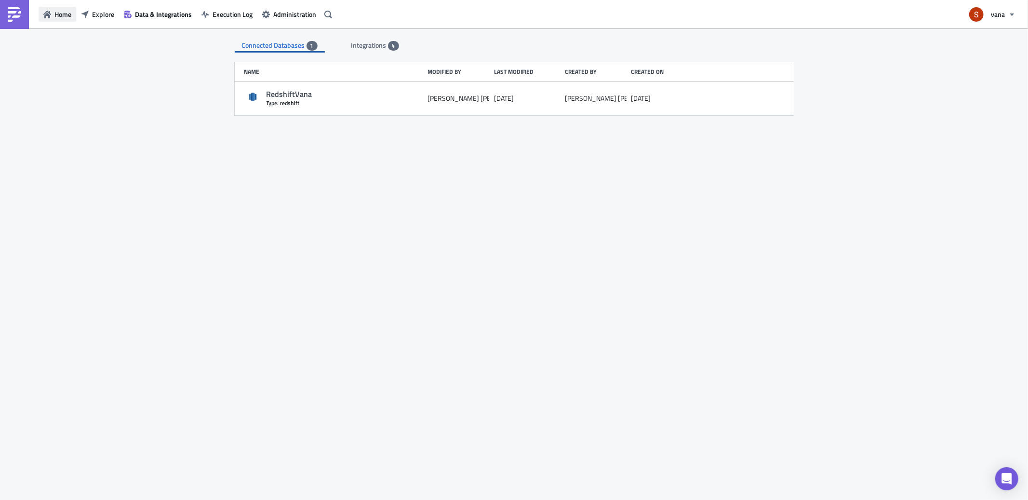
click at [59, 20] on button "Home" at bounding box center [58, 14] width 38 height 15
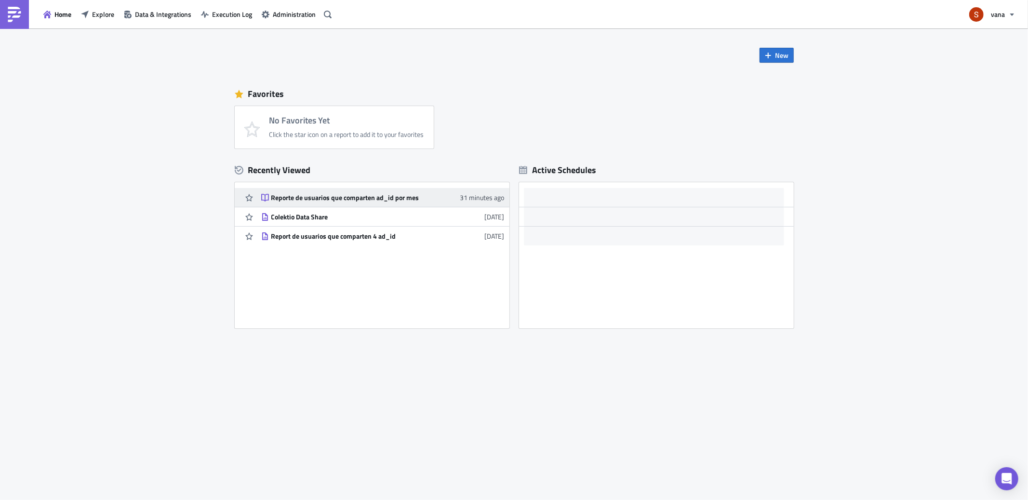
click at [339, 188] on link "Reporte de usuarios que comparten ad_id por mes 31 minutes ago" at bounding box center [382, 197] width 243 height 19
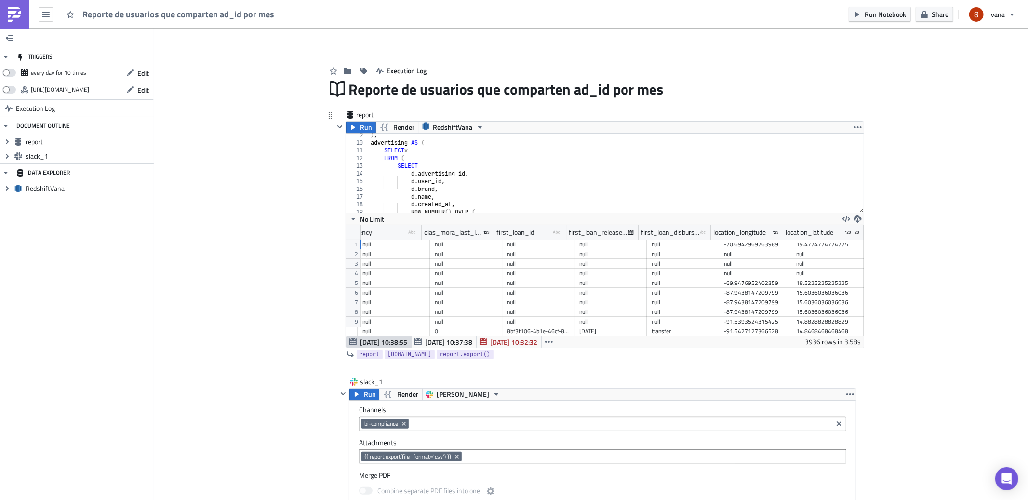
click at [501, 179] on div ") , advertising AS ( SELECT * FROM ( SELECT d . advertising_id , d . user_id , …" at bounding box center [612, 178] width 487 height 94
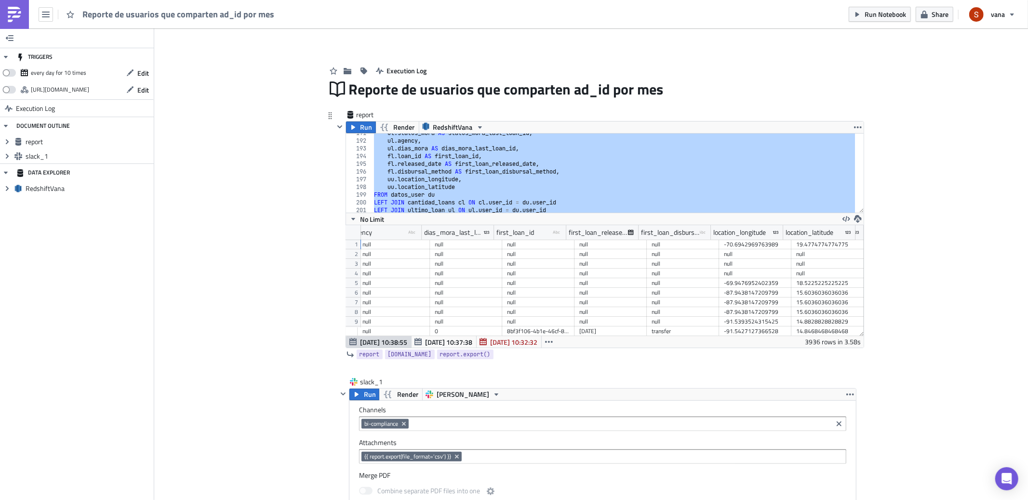
scroll to position [1437, 0]
click at [501, 180] on div "ul . loan_id AS last_loan_id , ul . amount AS amount_last_loan_id , ul . releas…" at bounding box center [613, 177] width 483 height 94
type textarea "ul.dias_mora AS dias_mora_last_loan_id,"
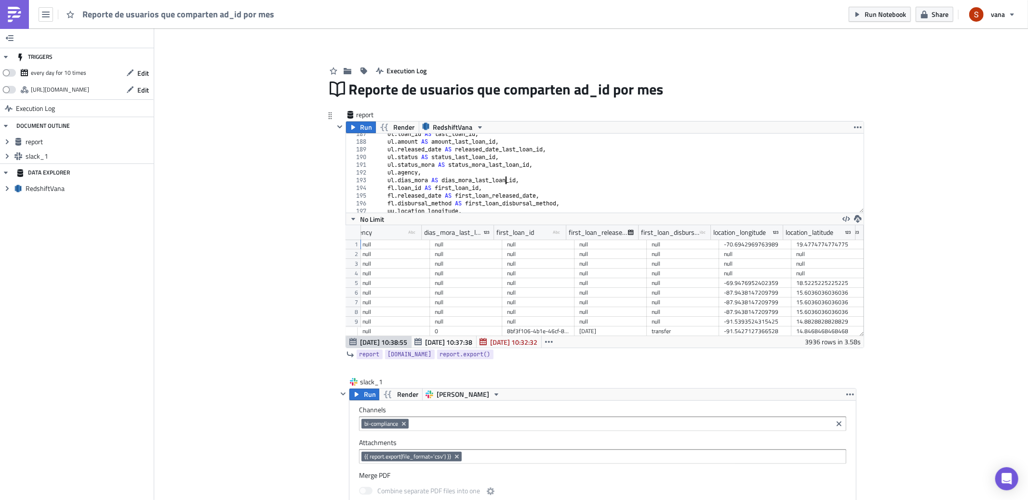
click at [527, 182] on div "ul . loan_id AS last_loan_id , ul . amount AS amount_last_loan_id , ul . releas…" at bounding box center [613, 177] width 483 height 94
type textarea "√"
paste textarea "ORDER BY advertising_id, user_id;"
type textarea "ORDER BY advertising_id, user_id;"
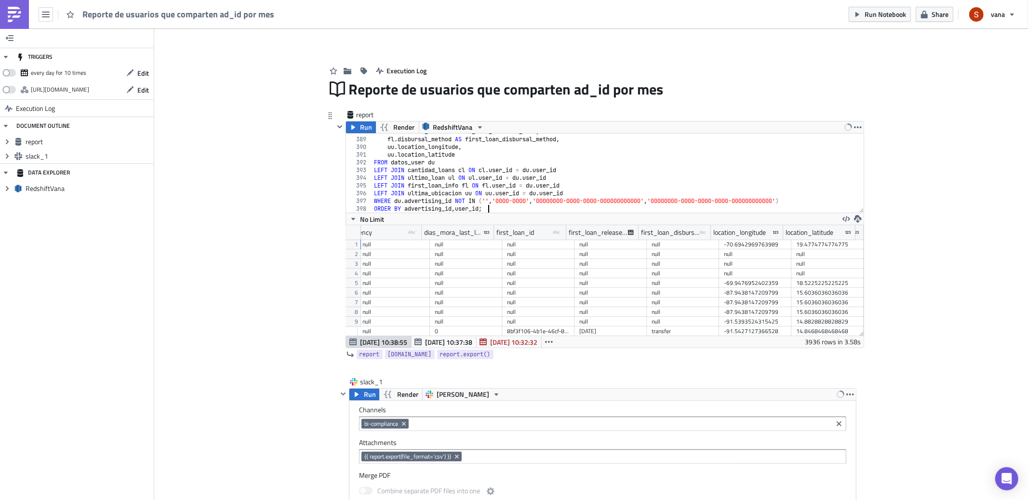
scroll to position [1448, 0]
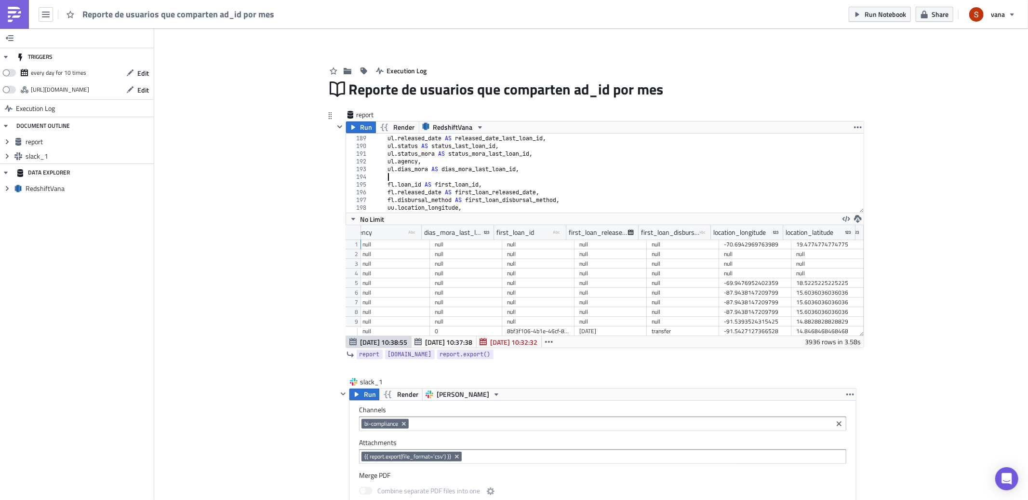
paste textarea "ul.due_date as fecha_vencimiento_ultimo_loan,"
type textarea "ul.due_date as fecha_vencimiento_ultimo_loan,"
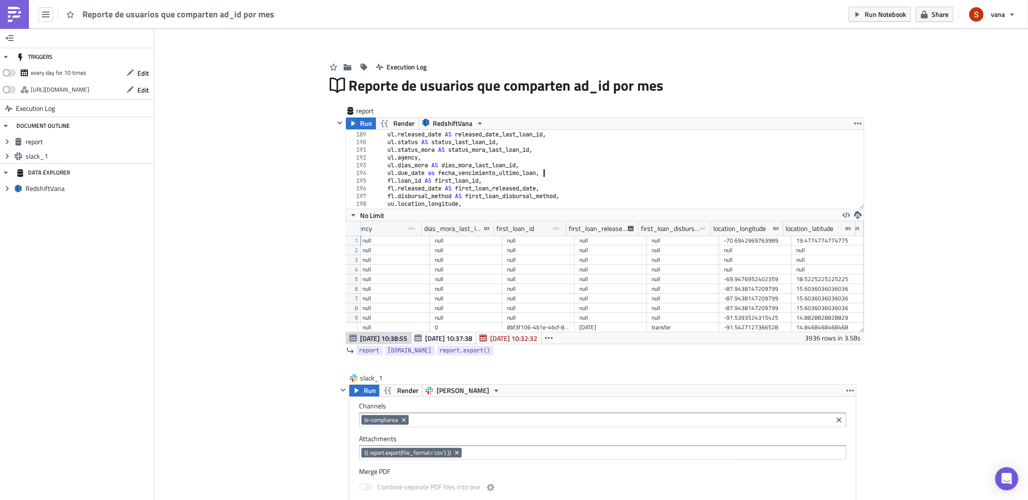
scroll to position [5, 0]
click at [271, 190] on div "Add Image Execution Log Reporte de usuarios que comparten ad_id por mes report …" at bounding box center [590, 478] width 873 height 908
click at [364, 122] on span "Run" at bounding box center [366, 123] width 12 height 12
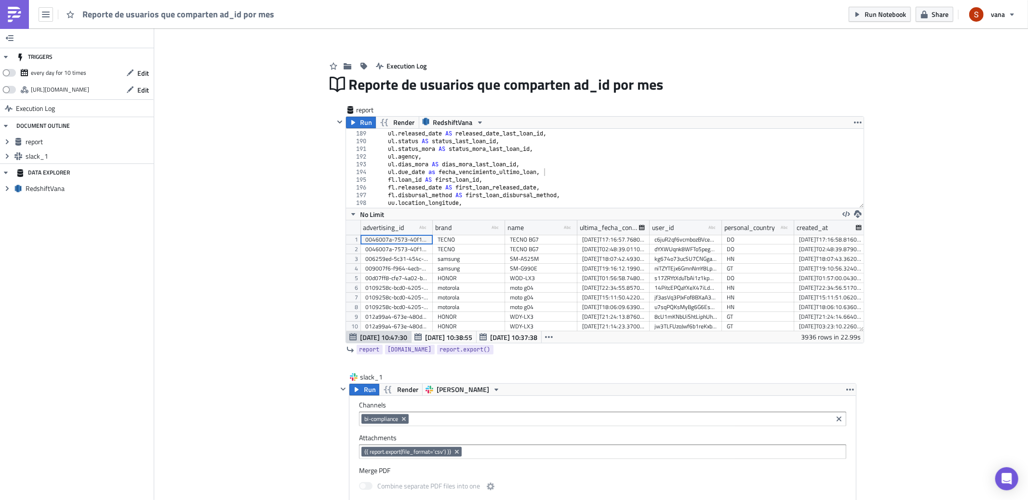
scroll to position [110, 517]
